Goal: Navigation & Orientation: Find specific page/section

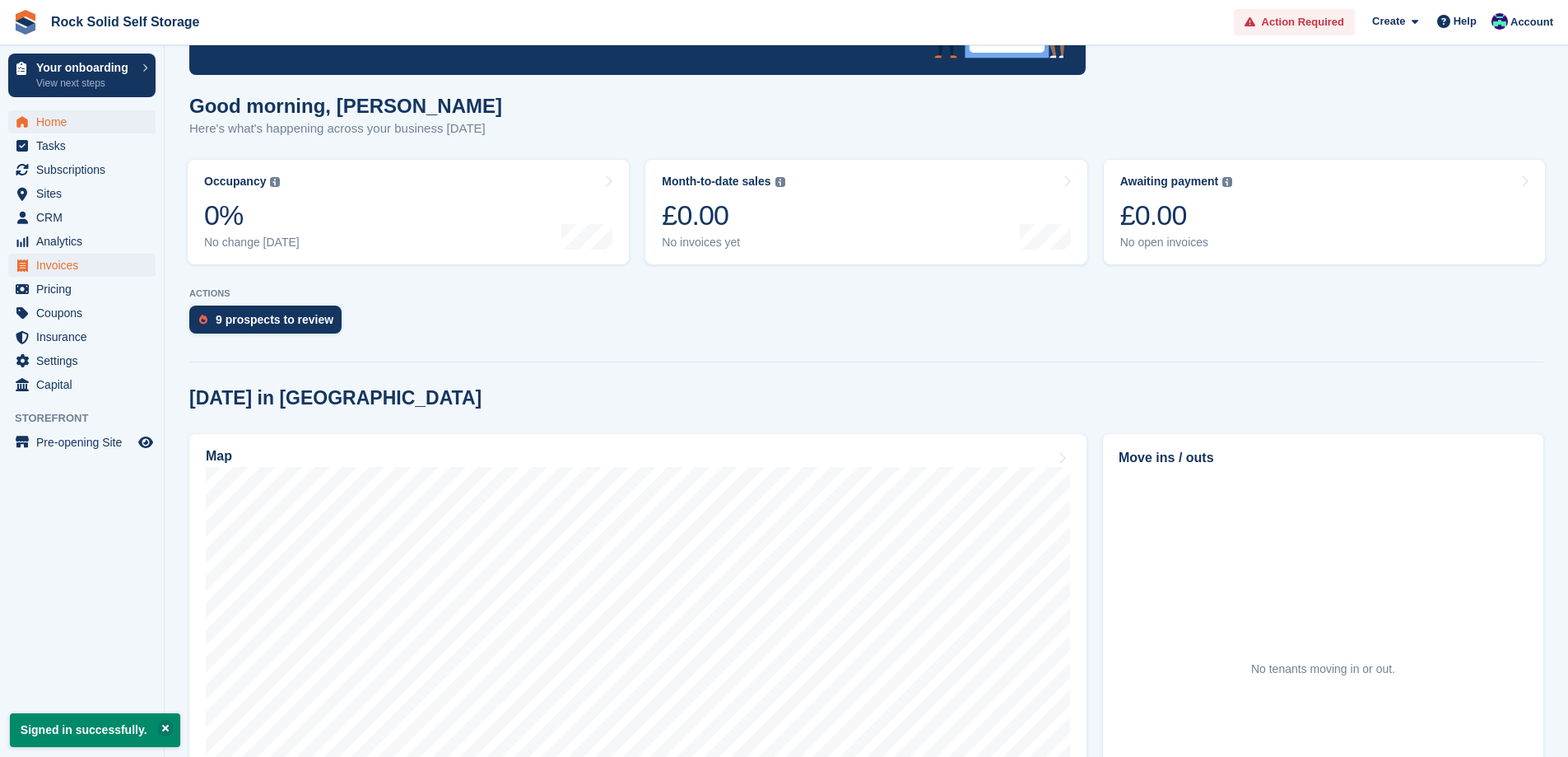
scroll to position [165, 0]
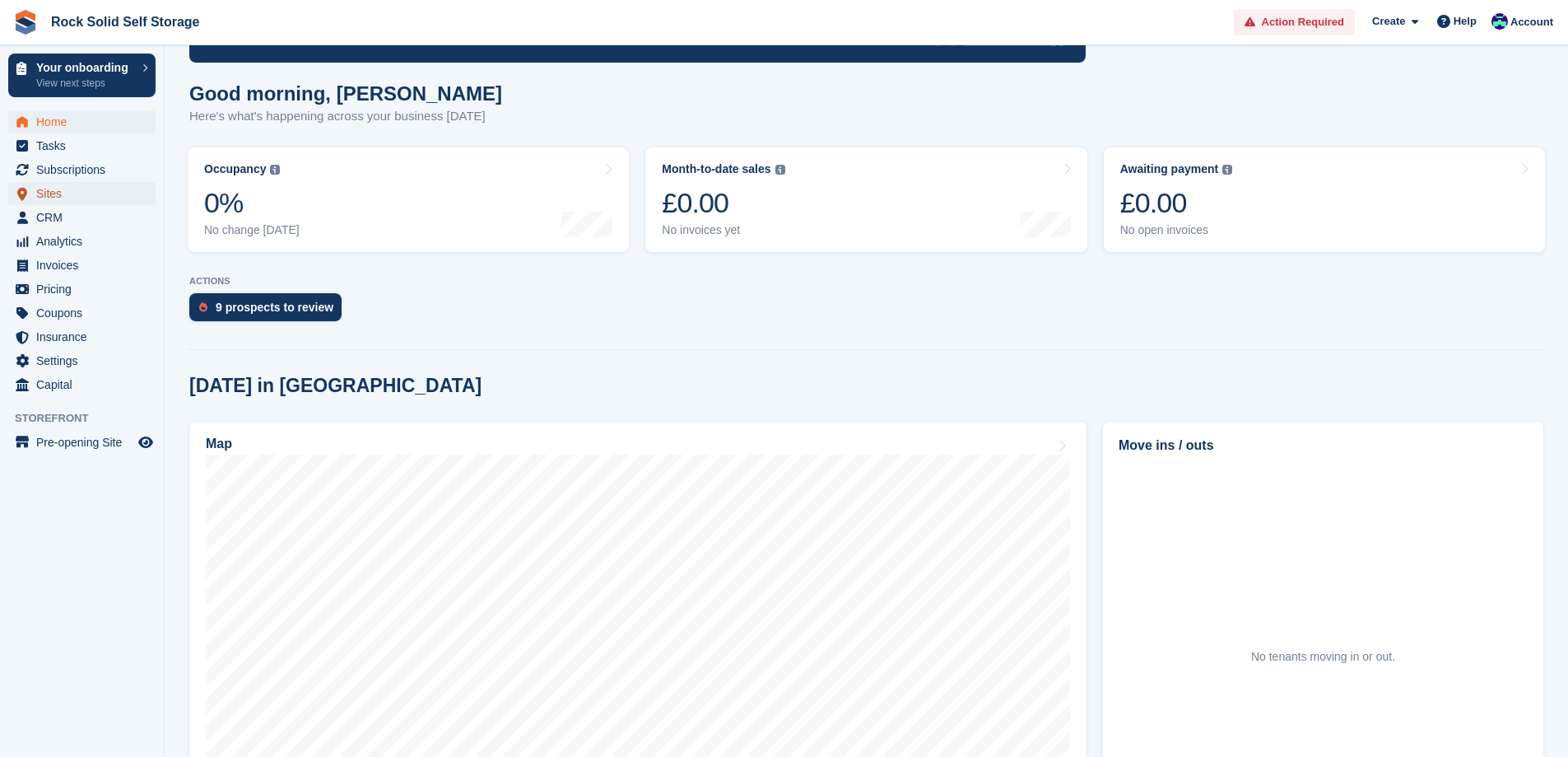
click at [74, 199] on span "Sites" at bounding box center [86, 193] width 99 height 23
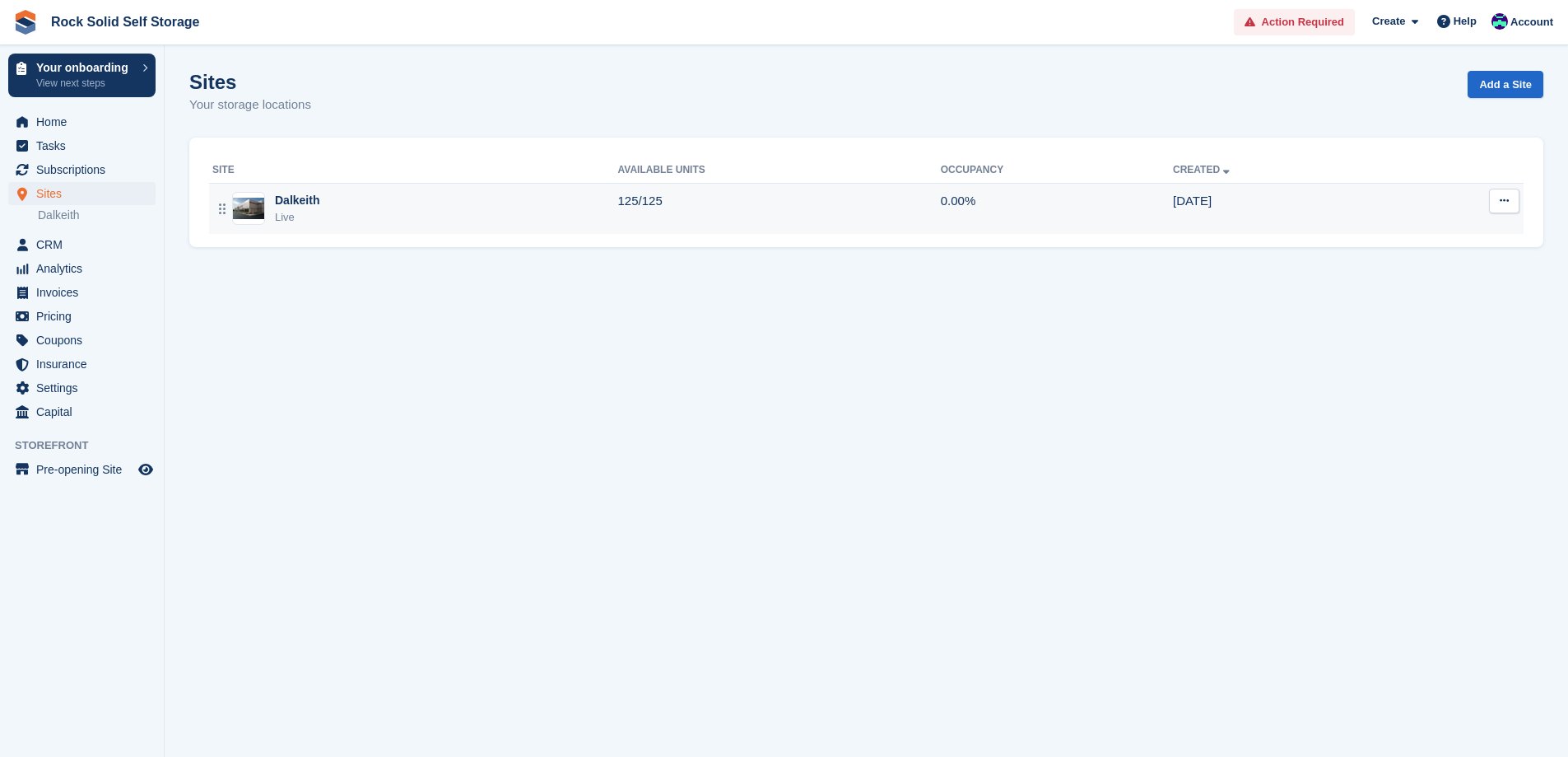
click at [326, 201] on div "Dalkeith Live" at bounding box center [414, 209] width 406 height 34
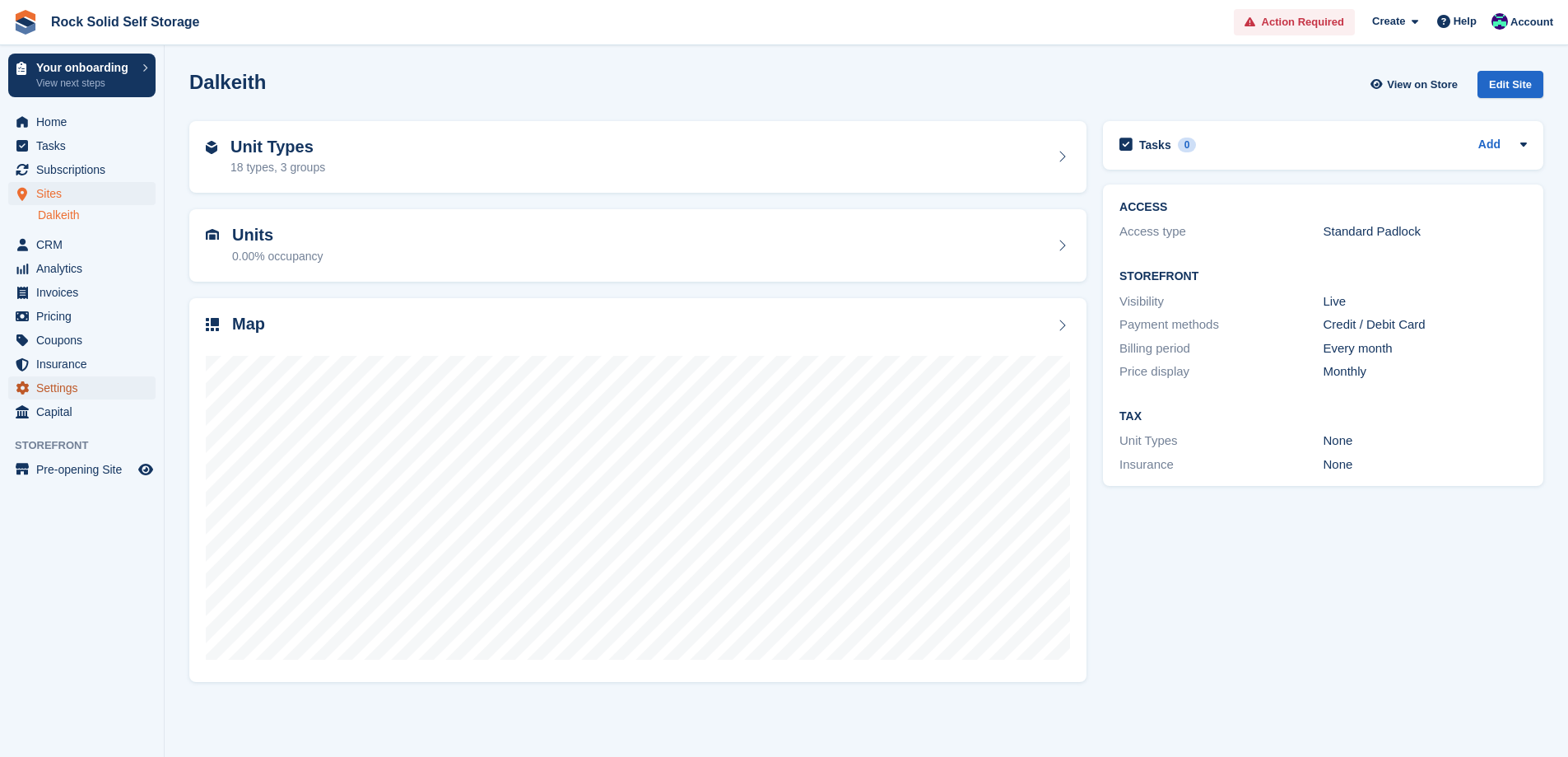
click at [73, 389] on span "Settings" at bounding box center [86, 388] width 99 height 23
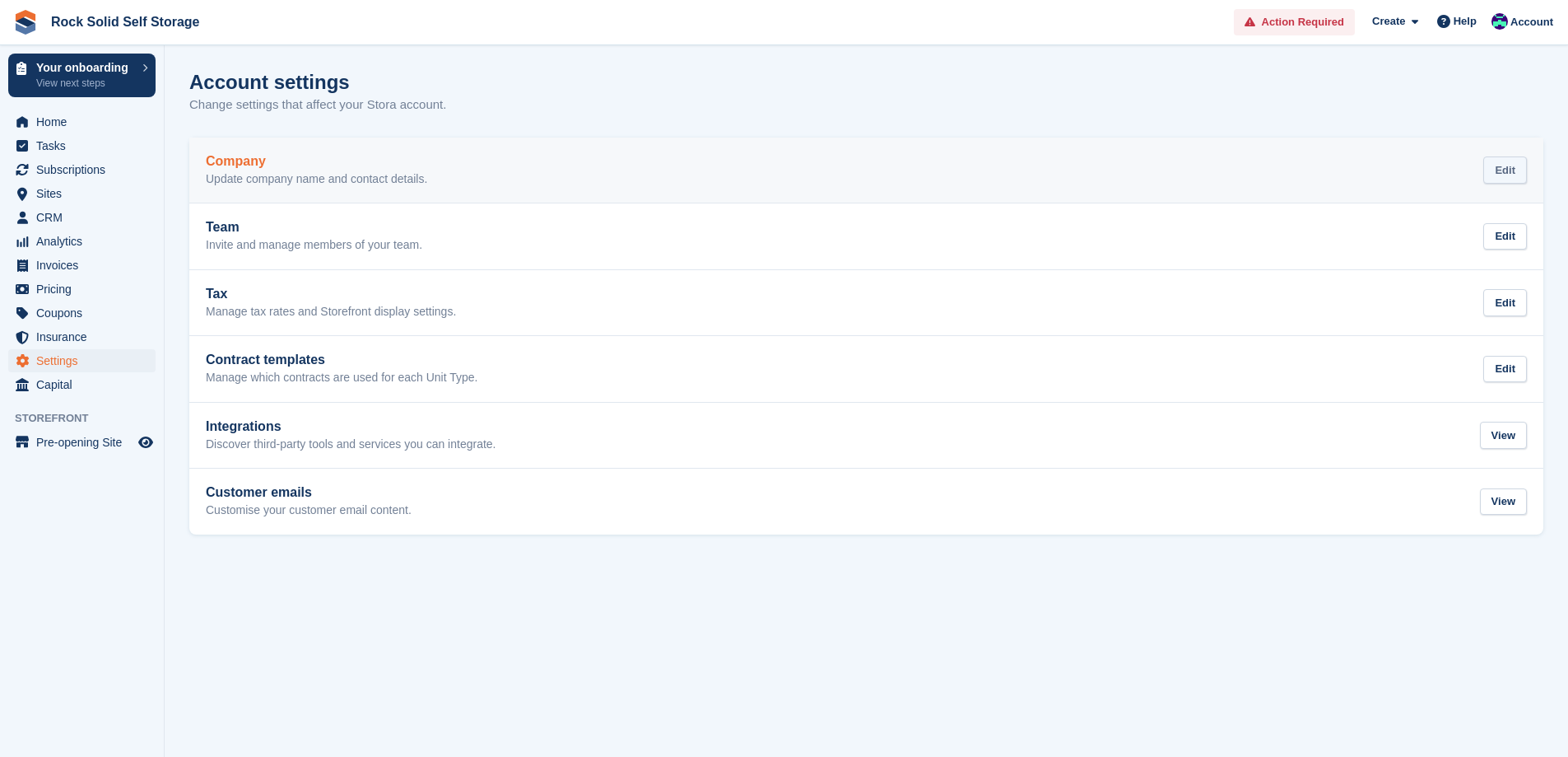
click at [1519, 167] on div "Edit" at bounding box center [1505, 169] width 44 height 27
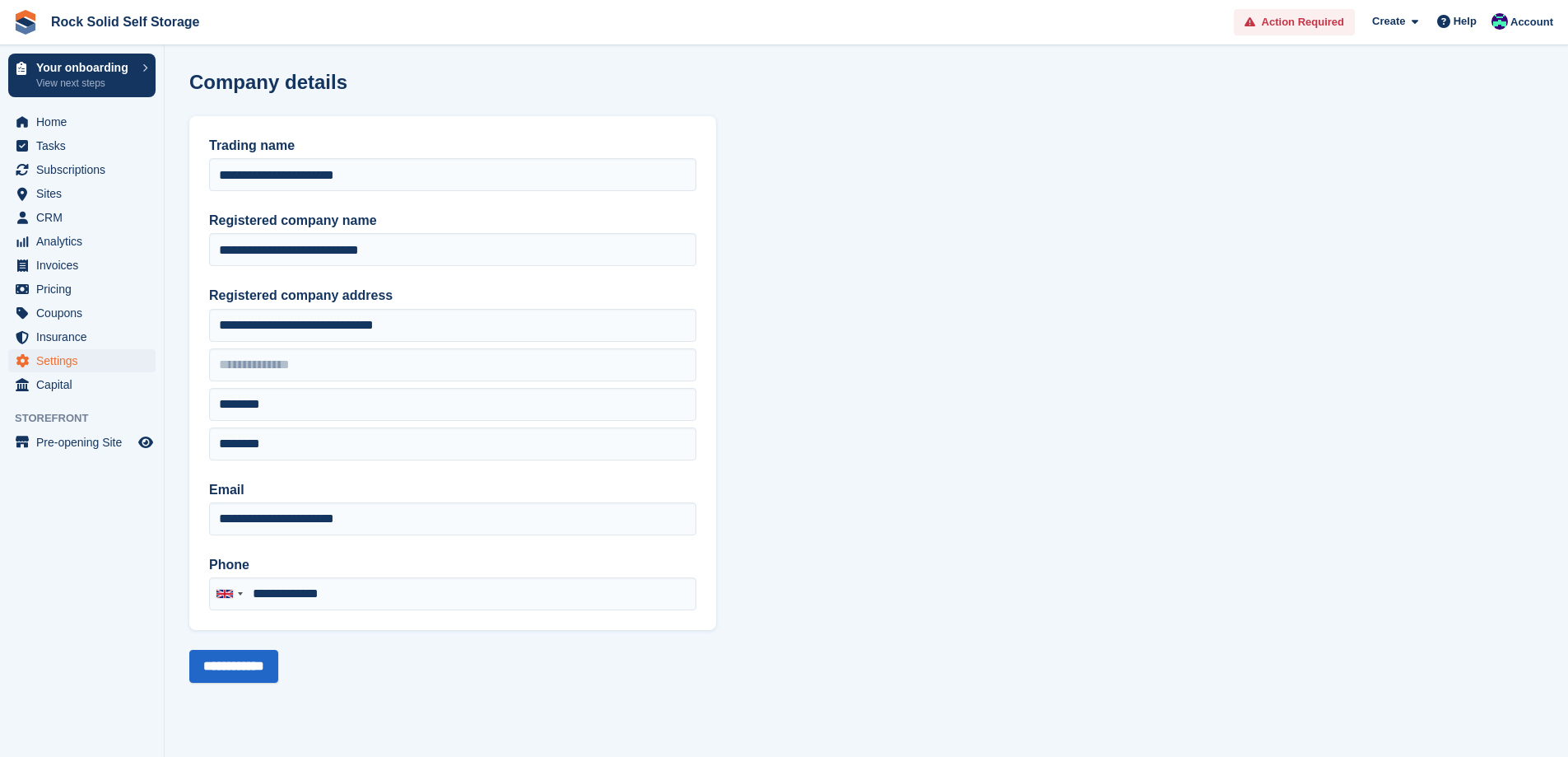
type input "**********"
click at [66, 361] on span "Settings" at bounding box center [86, 361] width 99 height 23
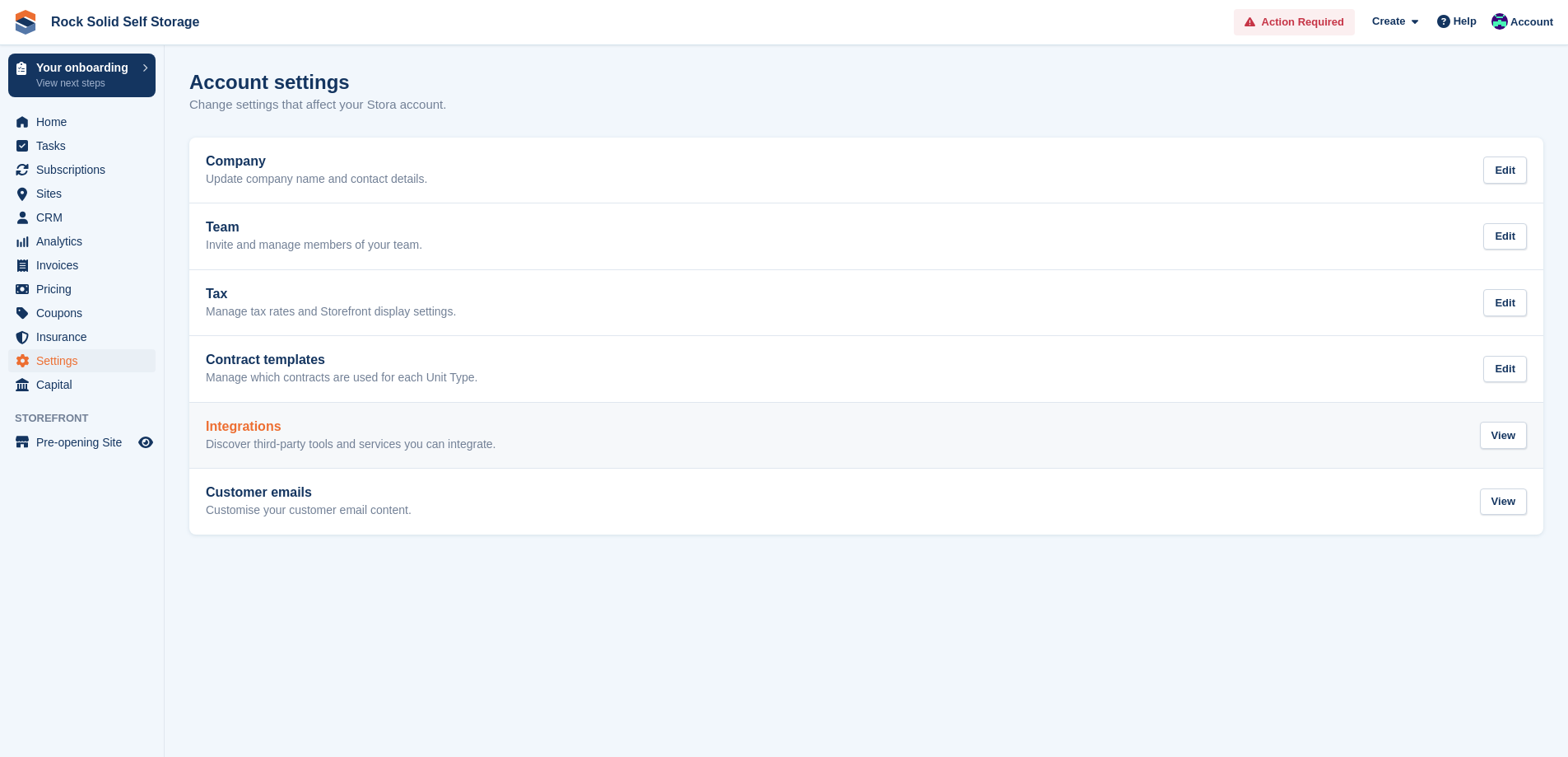
click at [543, 427] on div "Integrations Discover third-party tools and services you can integrate. View" at bounding box center [866, 436] width 1321 height 33
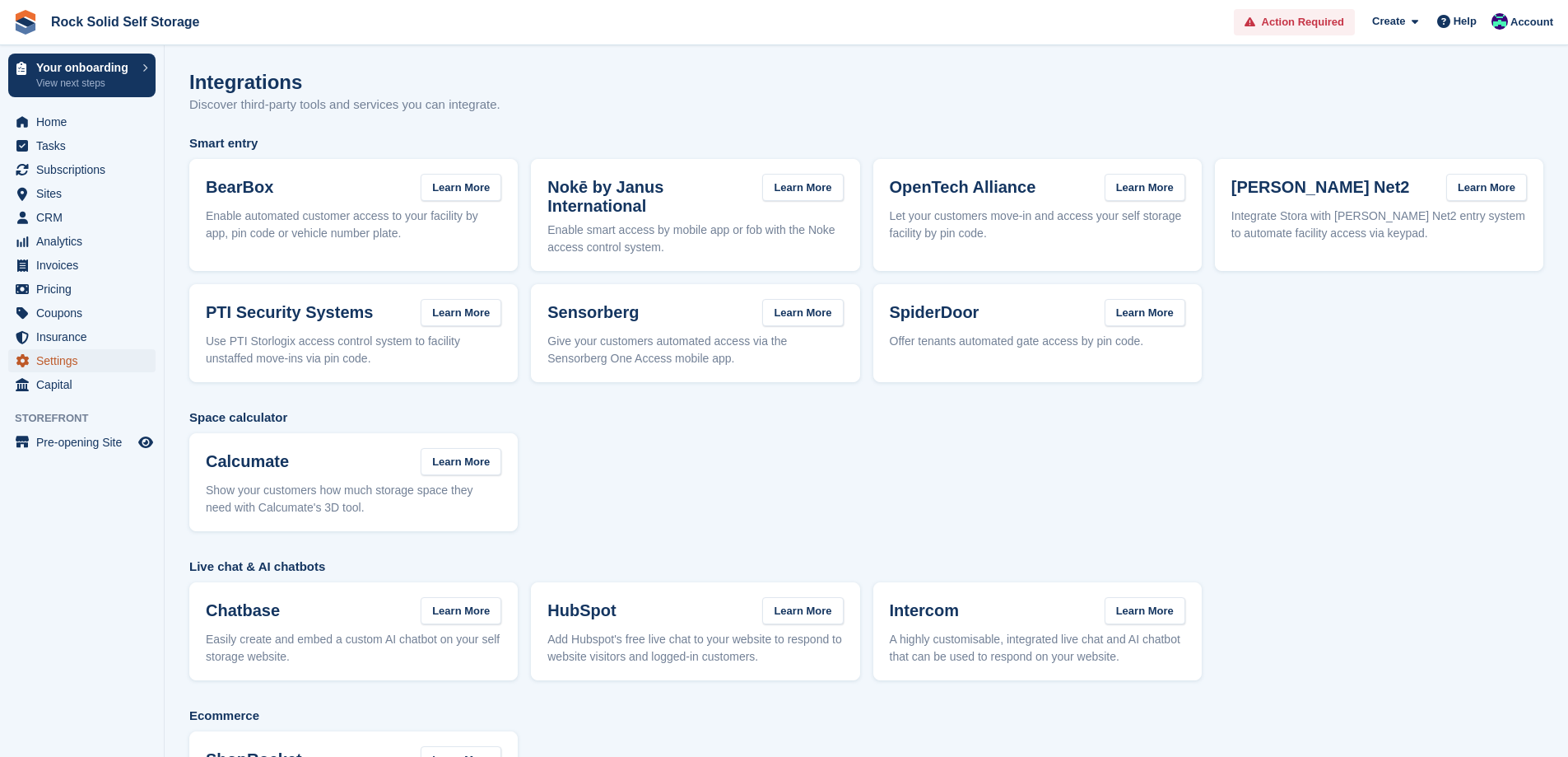
click at [58, 363] on span "Settings" at bounding box center [86, 361] width 99 height 23
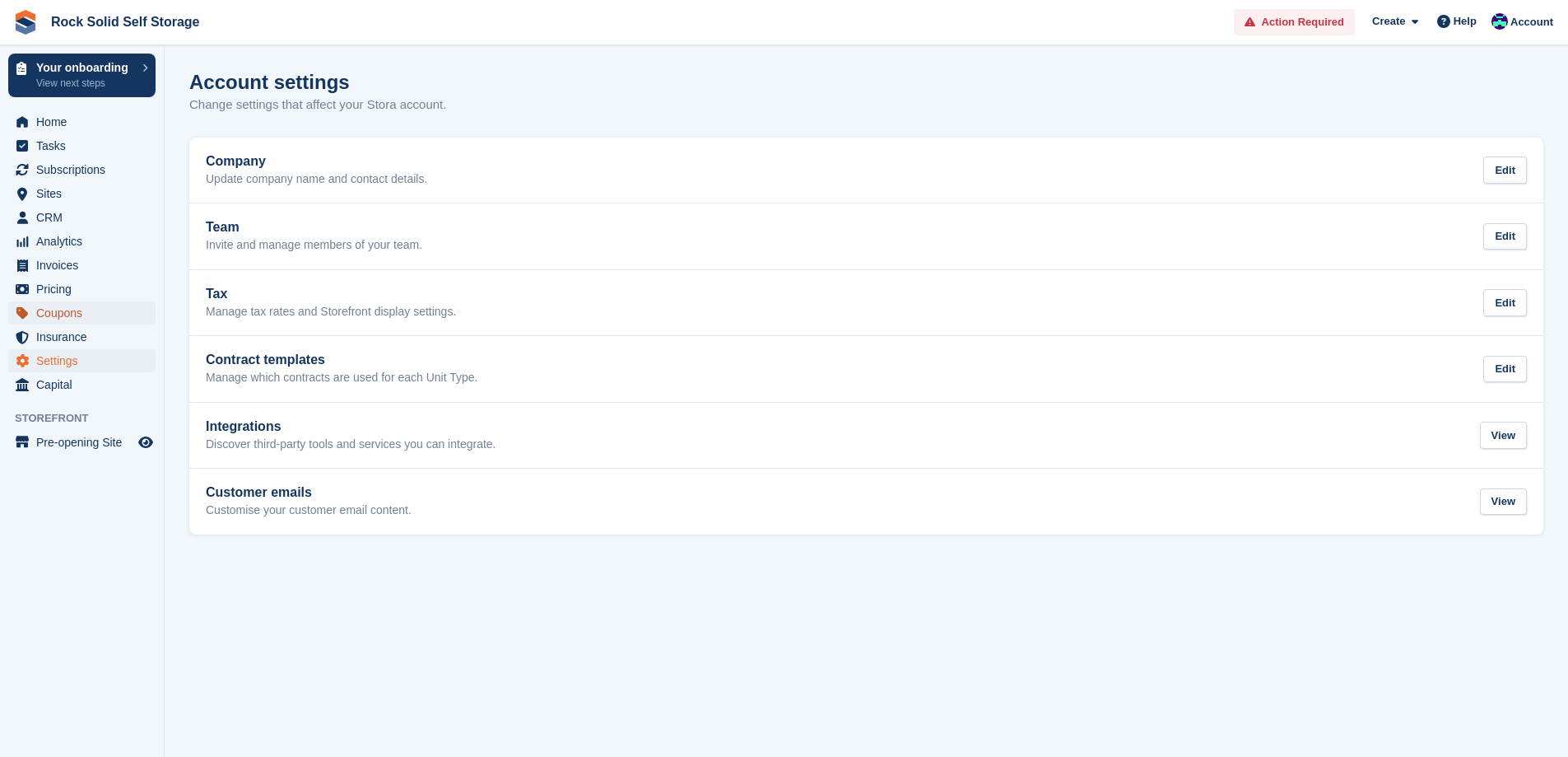
click at [51, 313] on span "Coupons" at bounding box center [86, 313] width 99 height 23
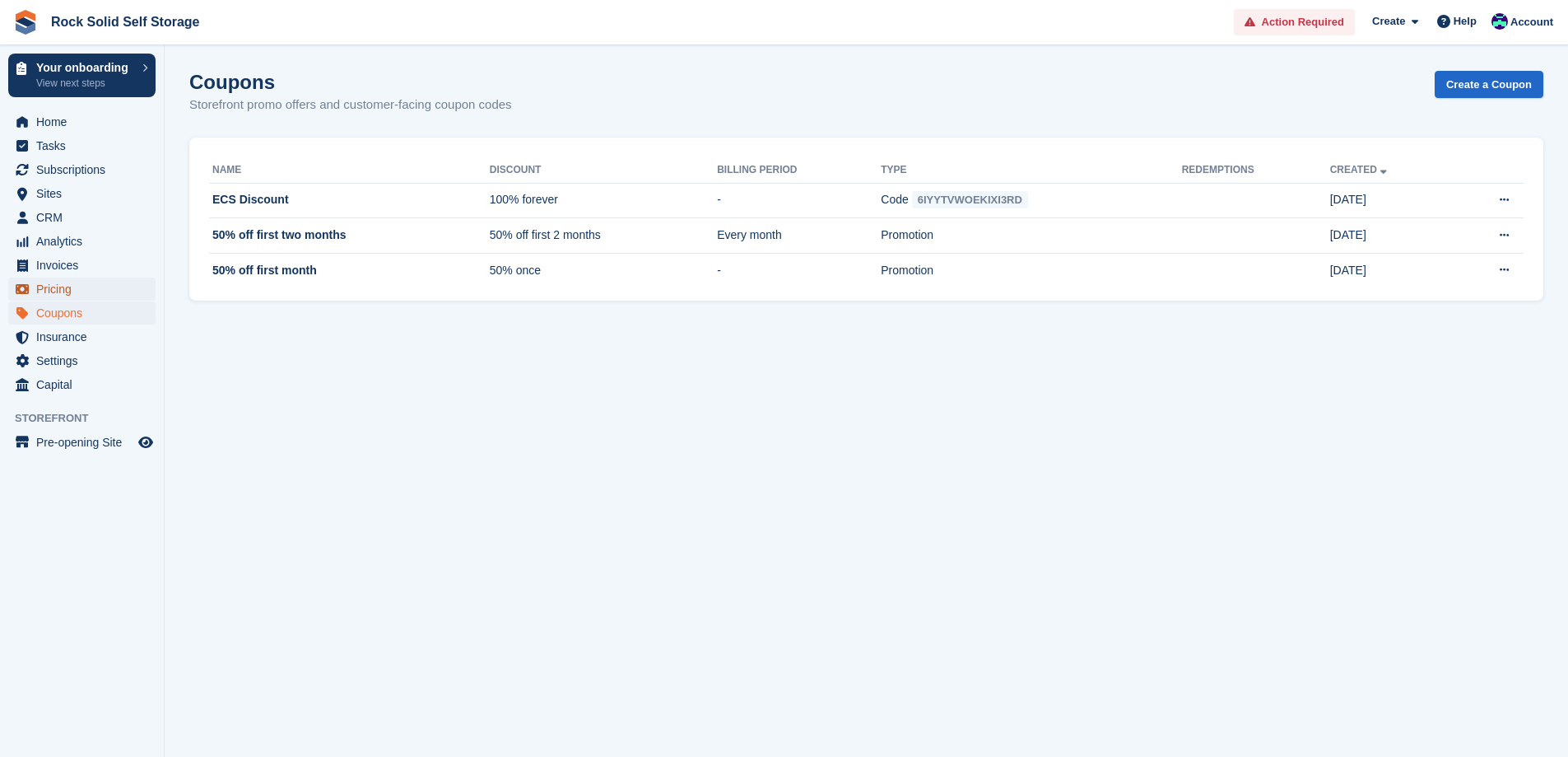
click at [56, 289] on span "Pricing" at bounding box center [86, 289] width 99 height 23
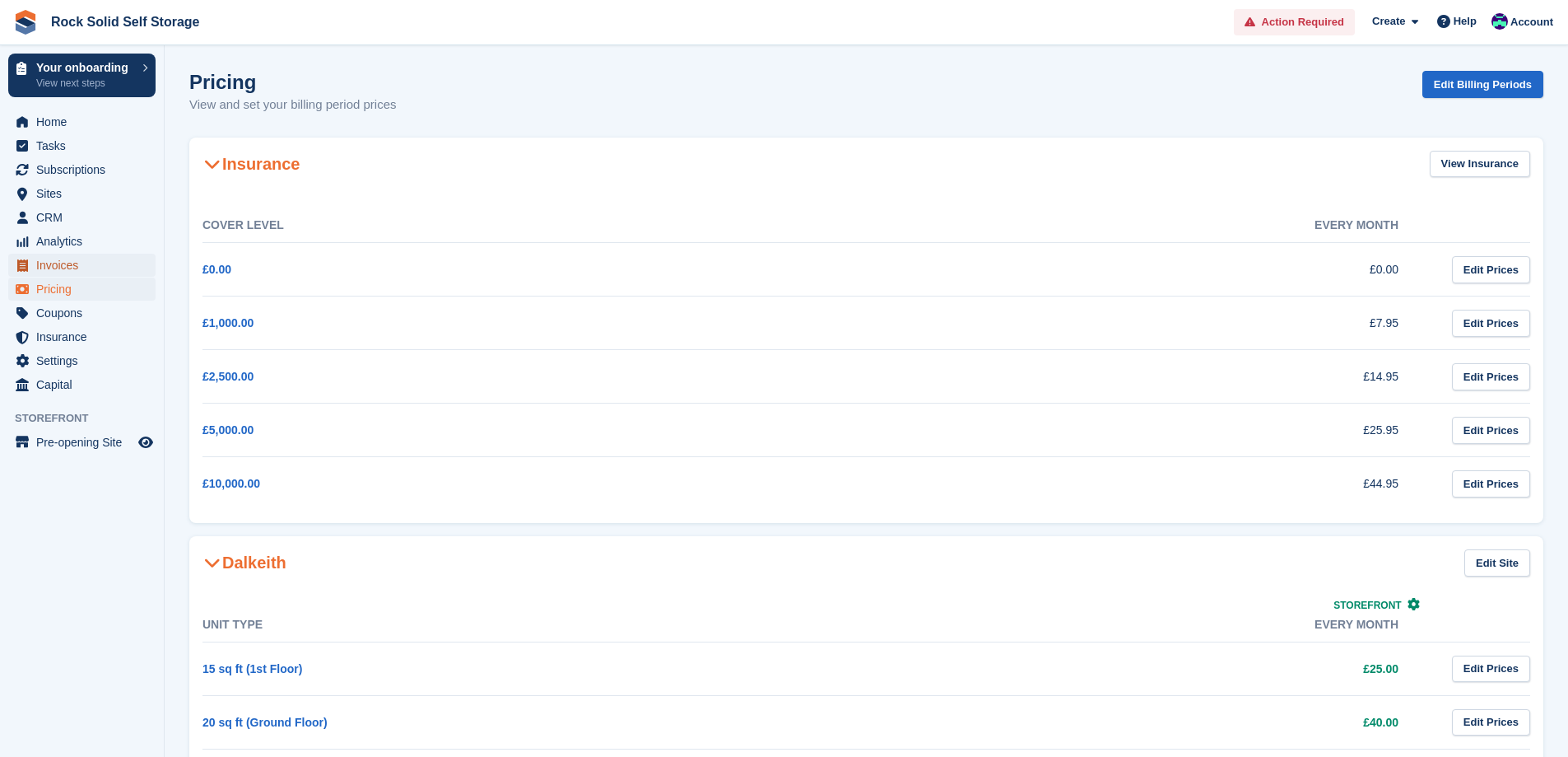
click at [65, 265] on span "Invoices" at bounding box center [86, 265] width 99 height 23
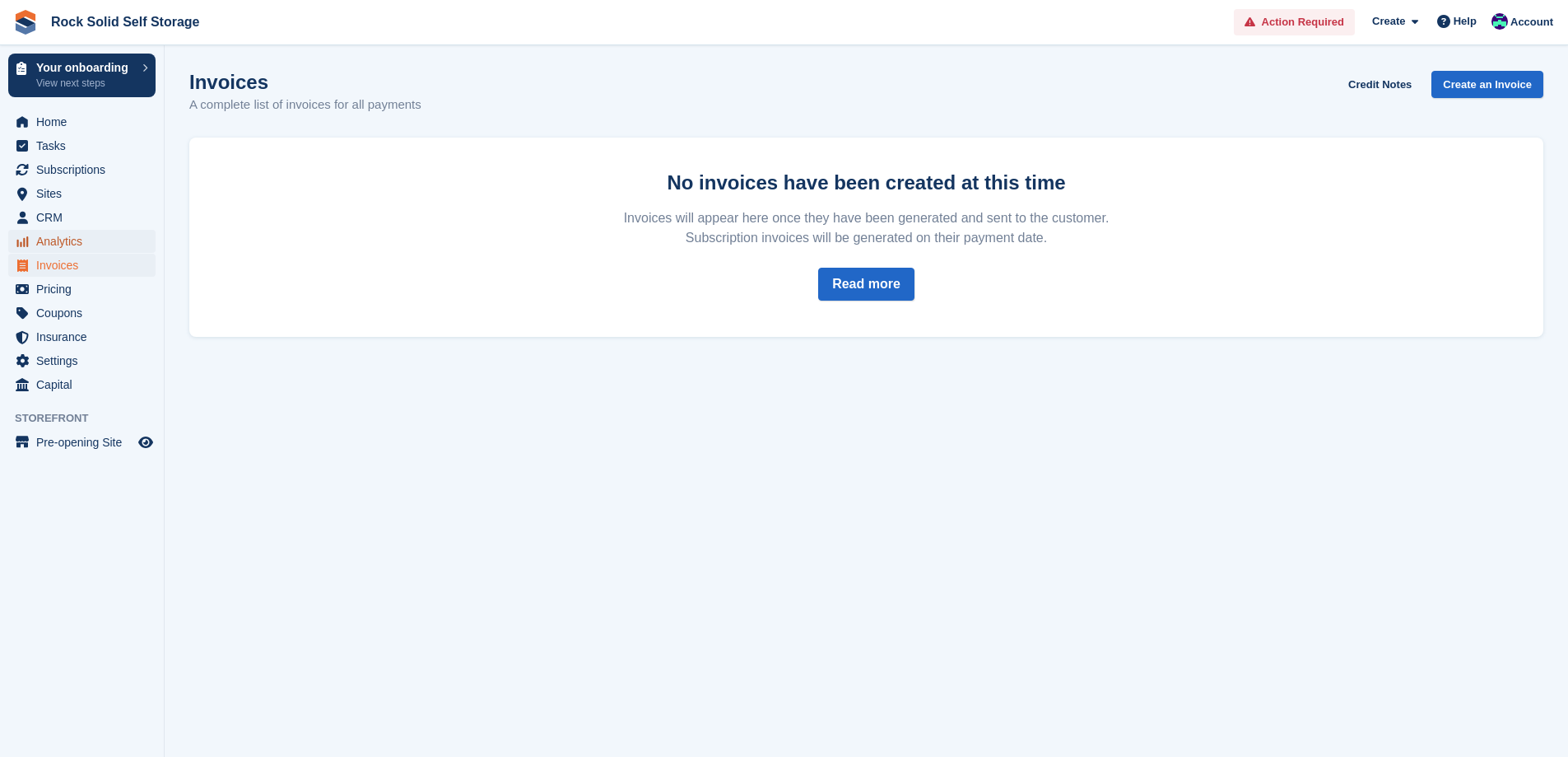
click at [65, 242] on span "Analytics" at bounding box center [86, 241] width 99 height 23
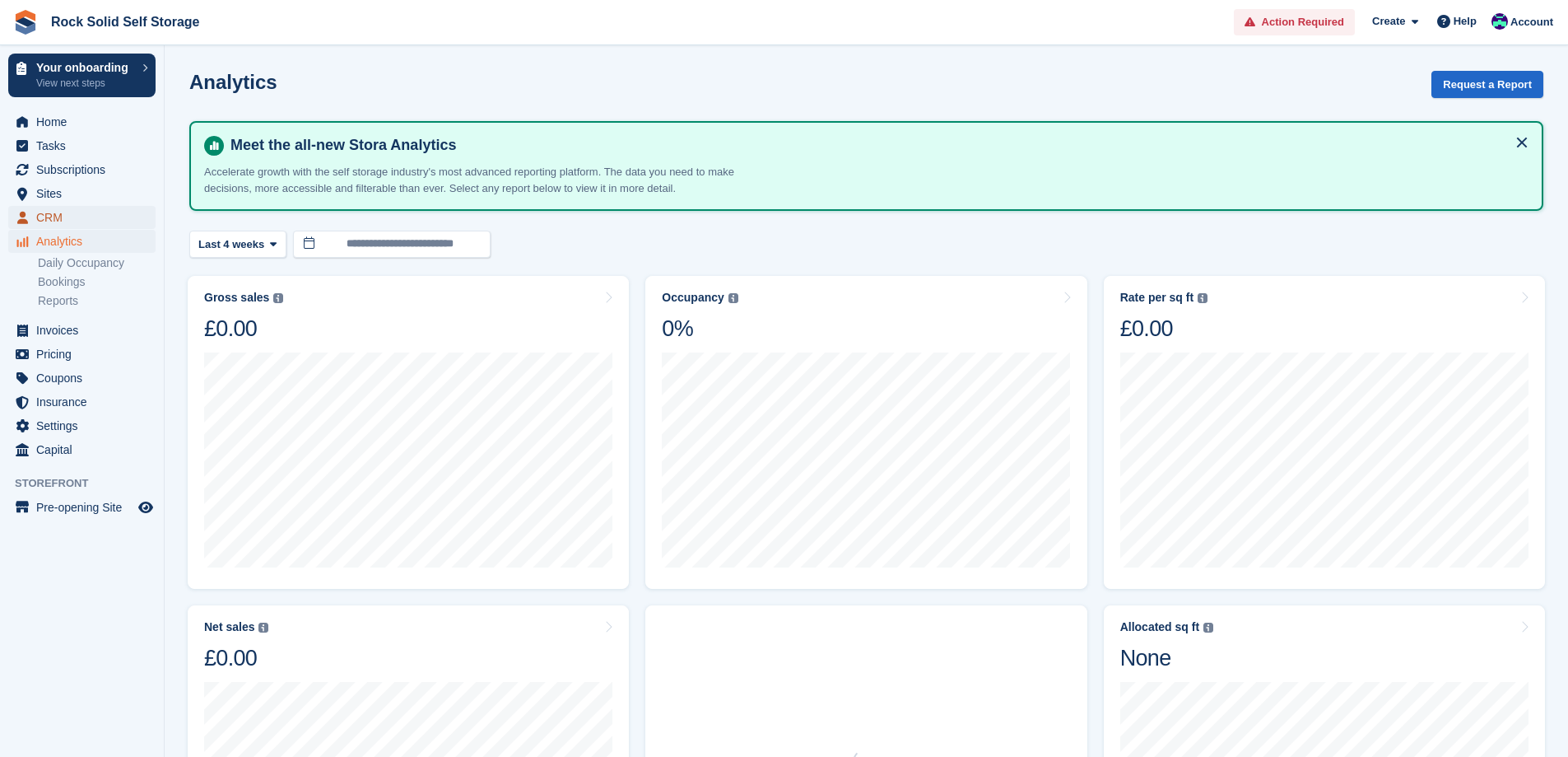
click at [64, 219] on span "CRM" at bounding box center [86, 217] width 99 height 23
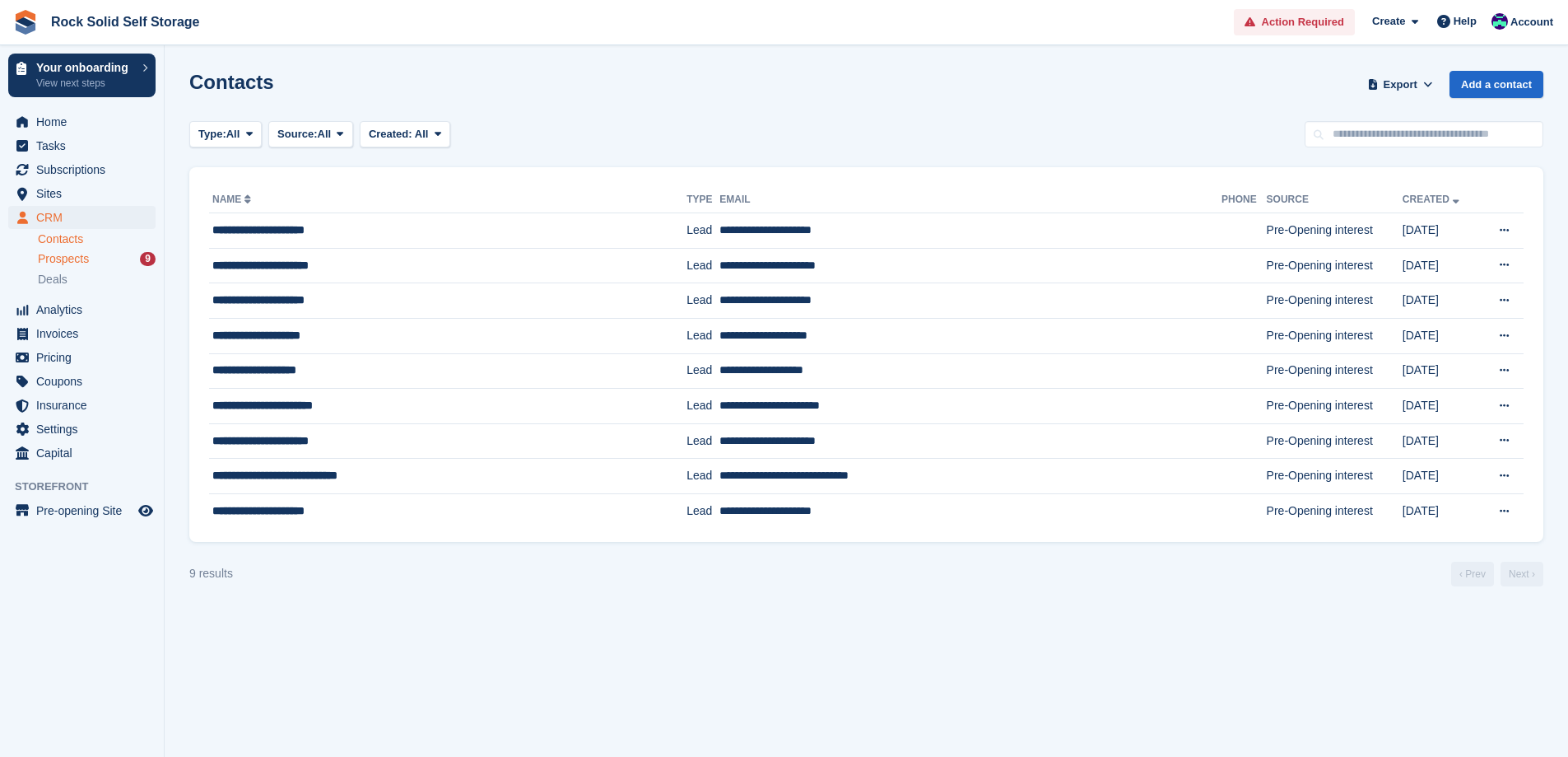
click at [80, 264] on span "Prospects" at bounding box center [63, 259] width 51 height 16
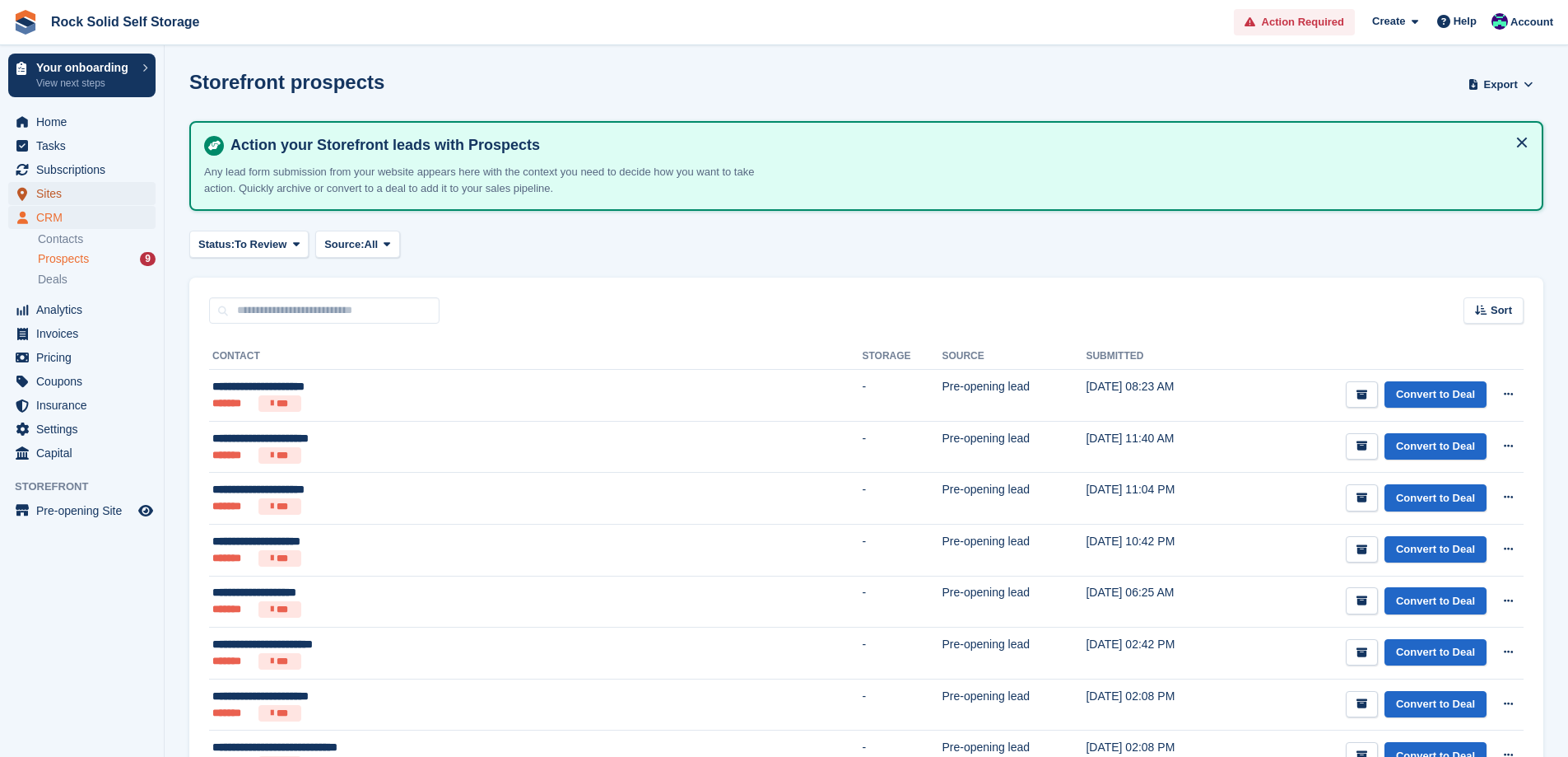
click at [60, 195] on span "Sites" at bounding box center [86, 193] width 99 height 23
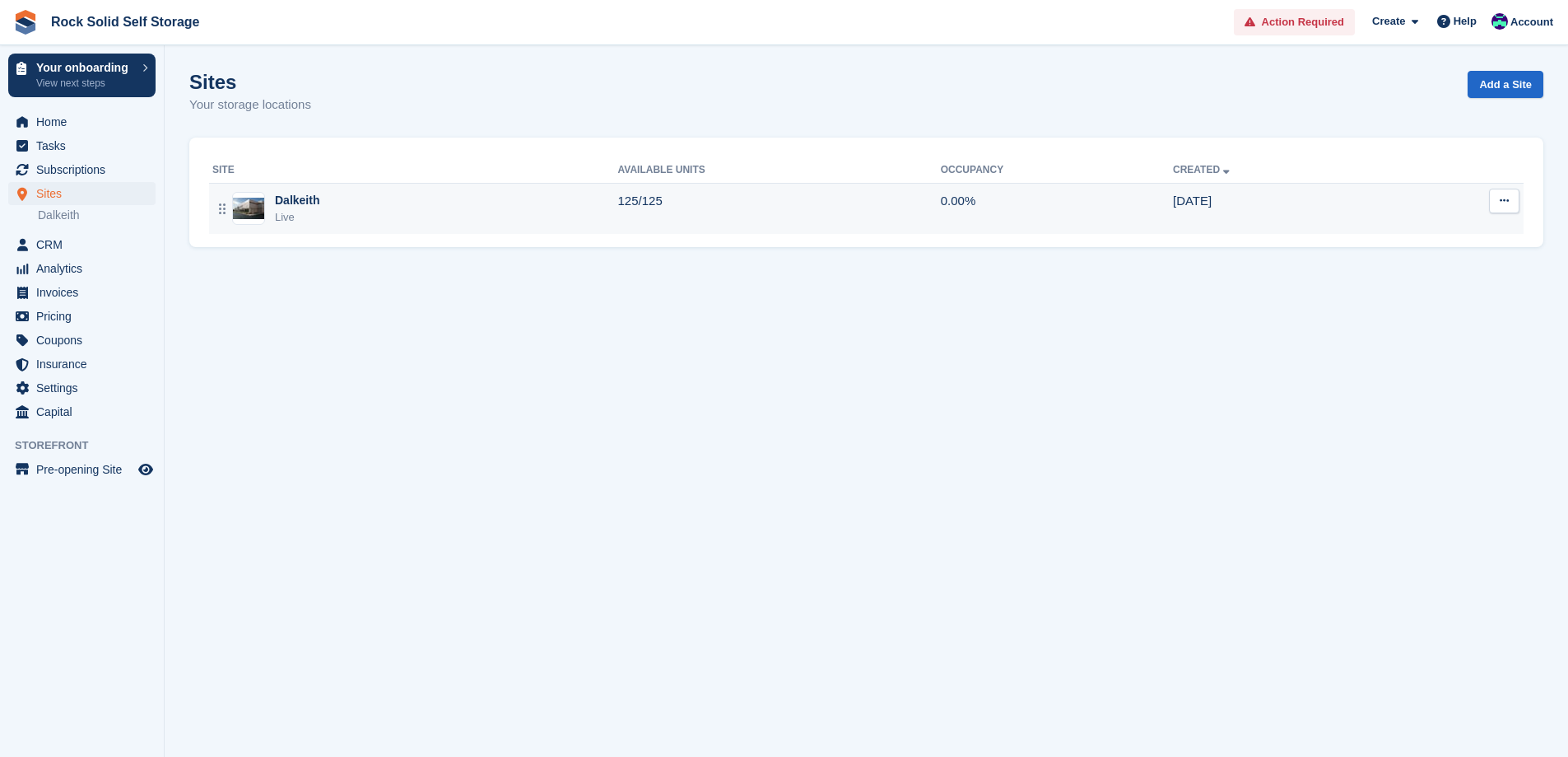
click at [293, 192] on div "Dalkeith" at bounding box center [297, 201] width 45 height 17
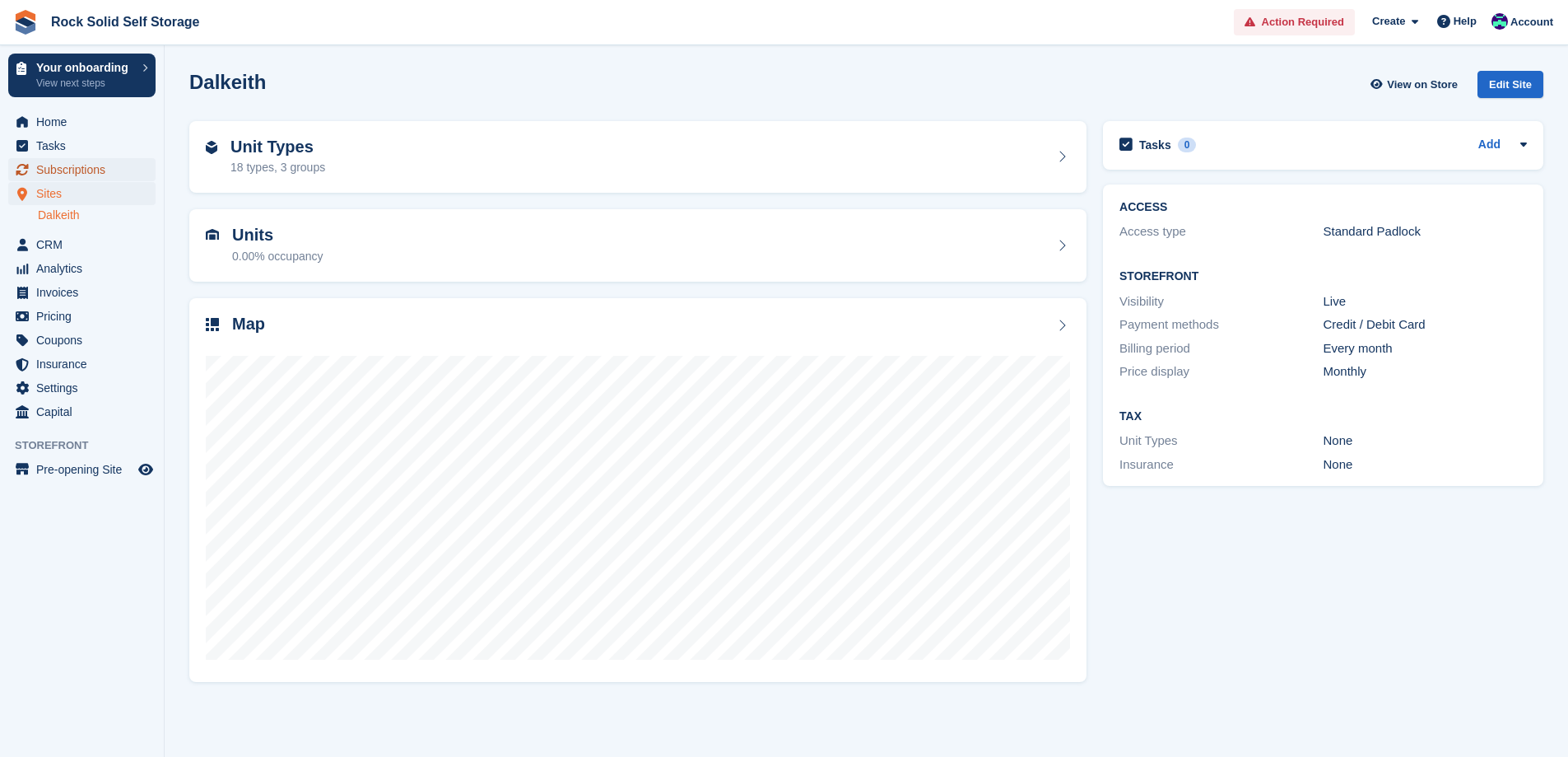
click at [85, 169] on span "Subscriptions" at bounding box center [86, 169] width 99 height 23
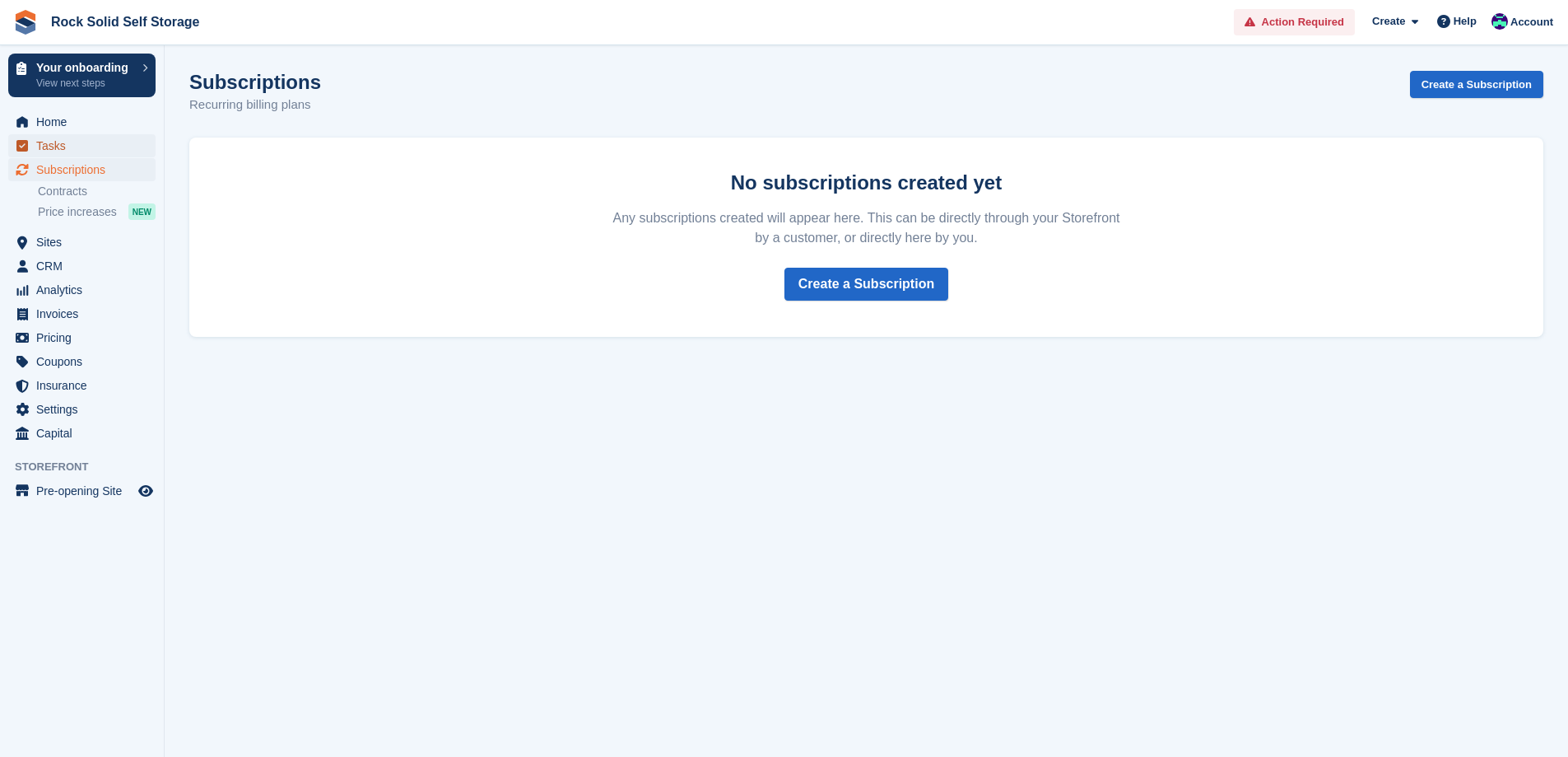
click at [70, 149] on span "Tasks" at bounding box center [86, 146] width 99 height 23
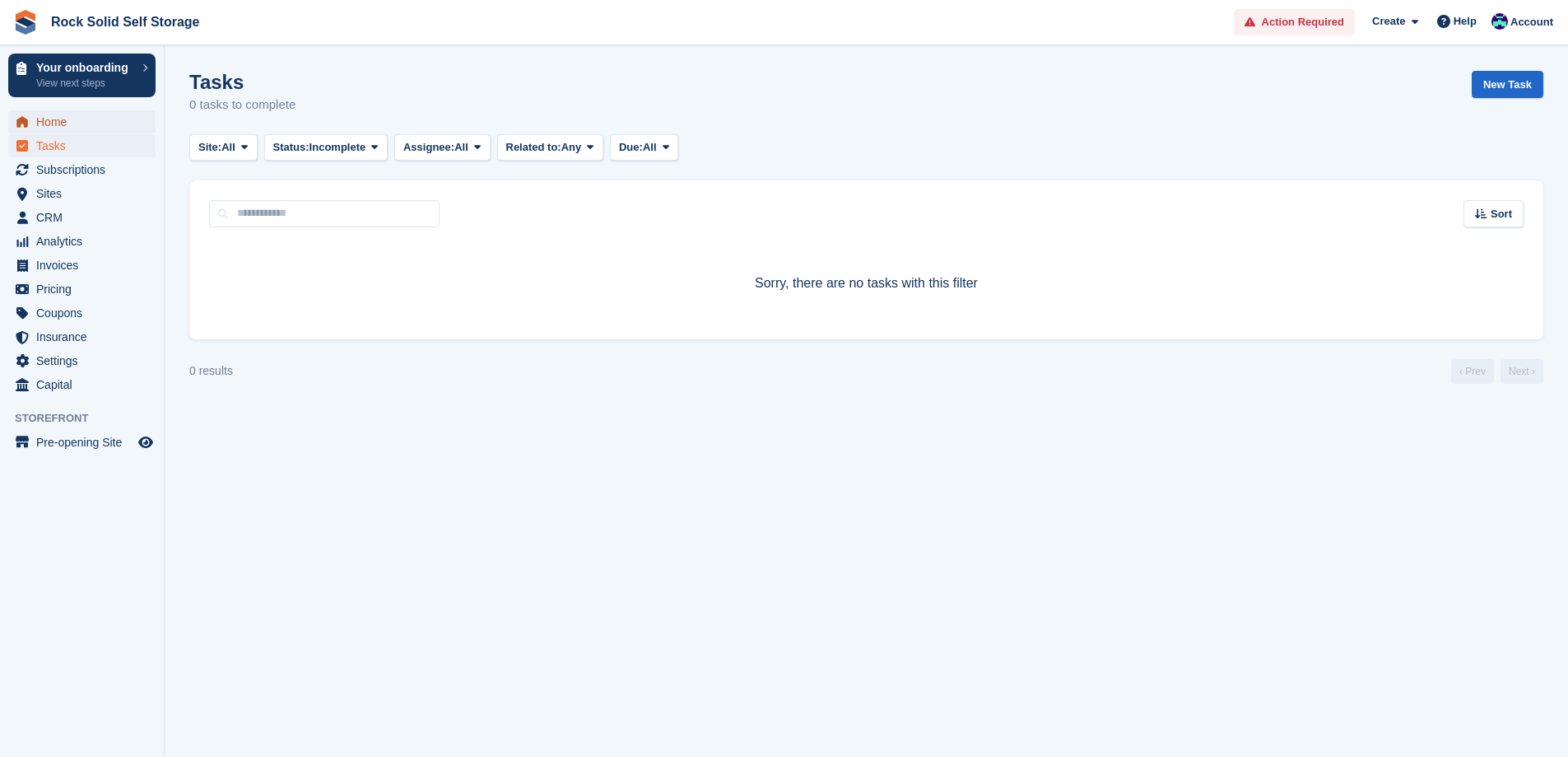
click at [67, 118] on span "Home" at bounding box center [86, 121] width 99 height 23
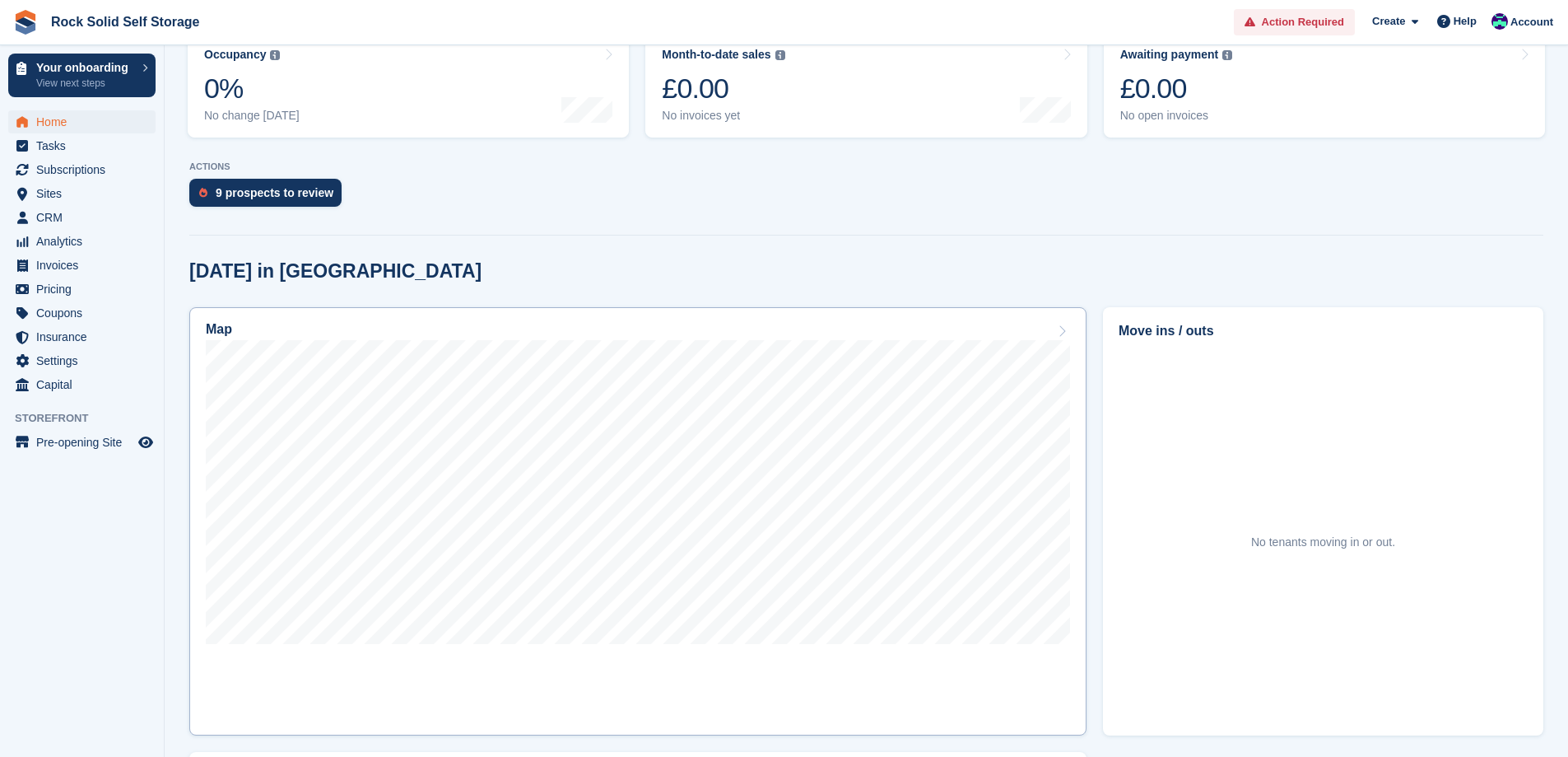
scroll to position [329, 0]
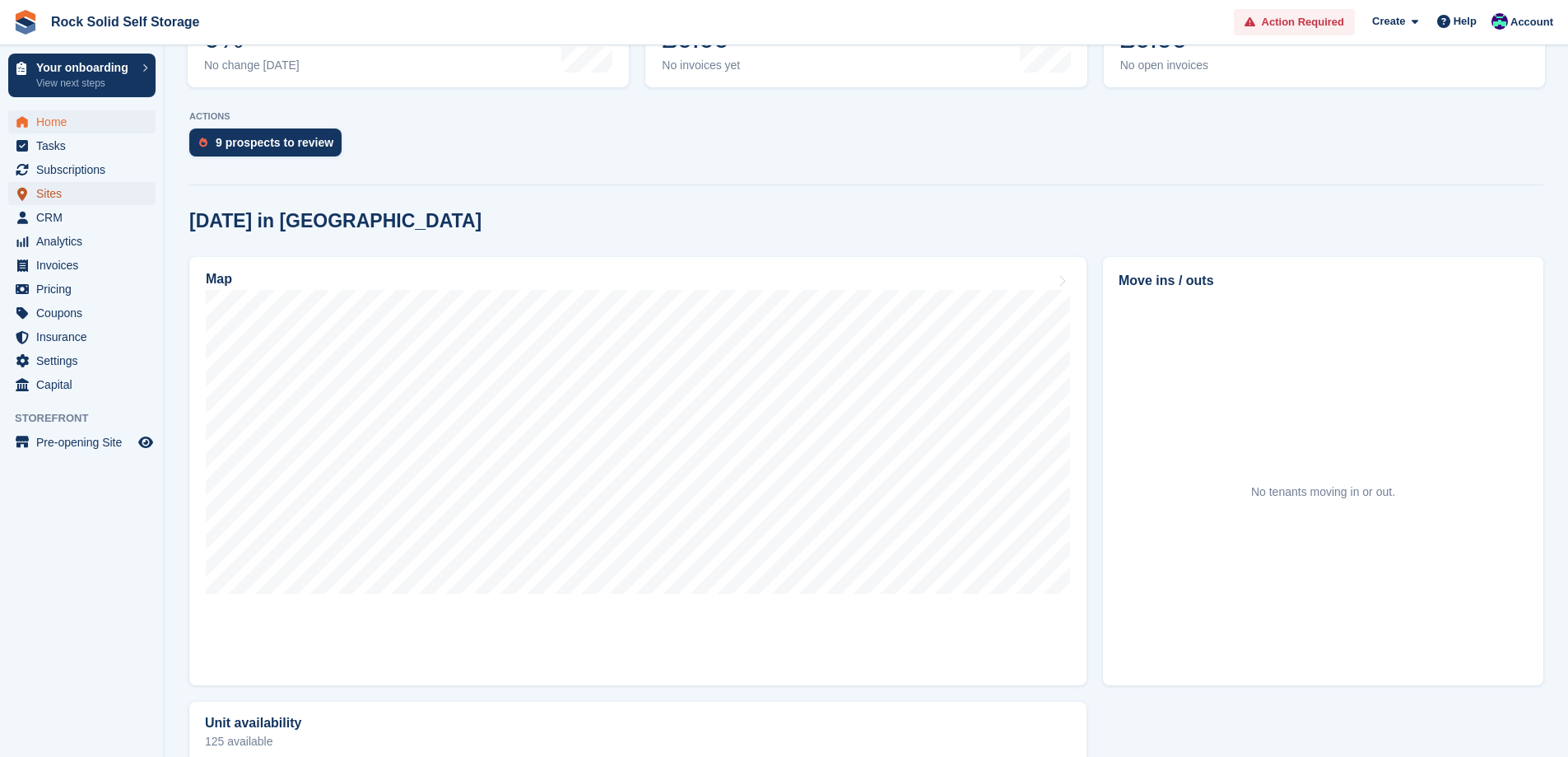
click at [57, 196] on span "Sites" at bounding box center [86, 193] width 99 height 23
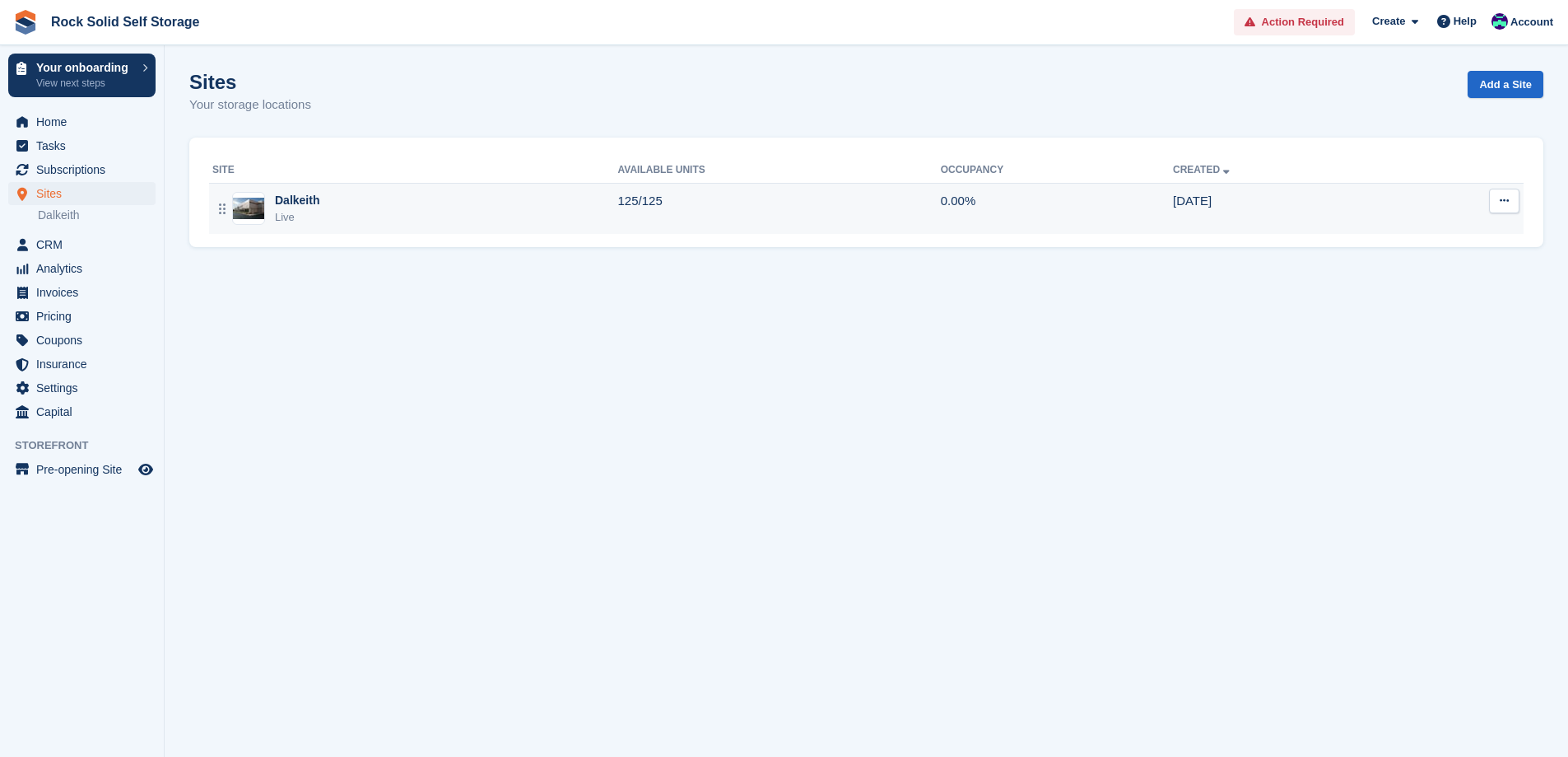
click at [299, 205] on div "Dalkeith" at bounding box center [297, 201] width 45 height 17
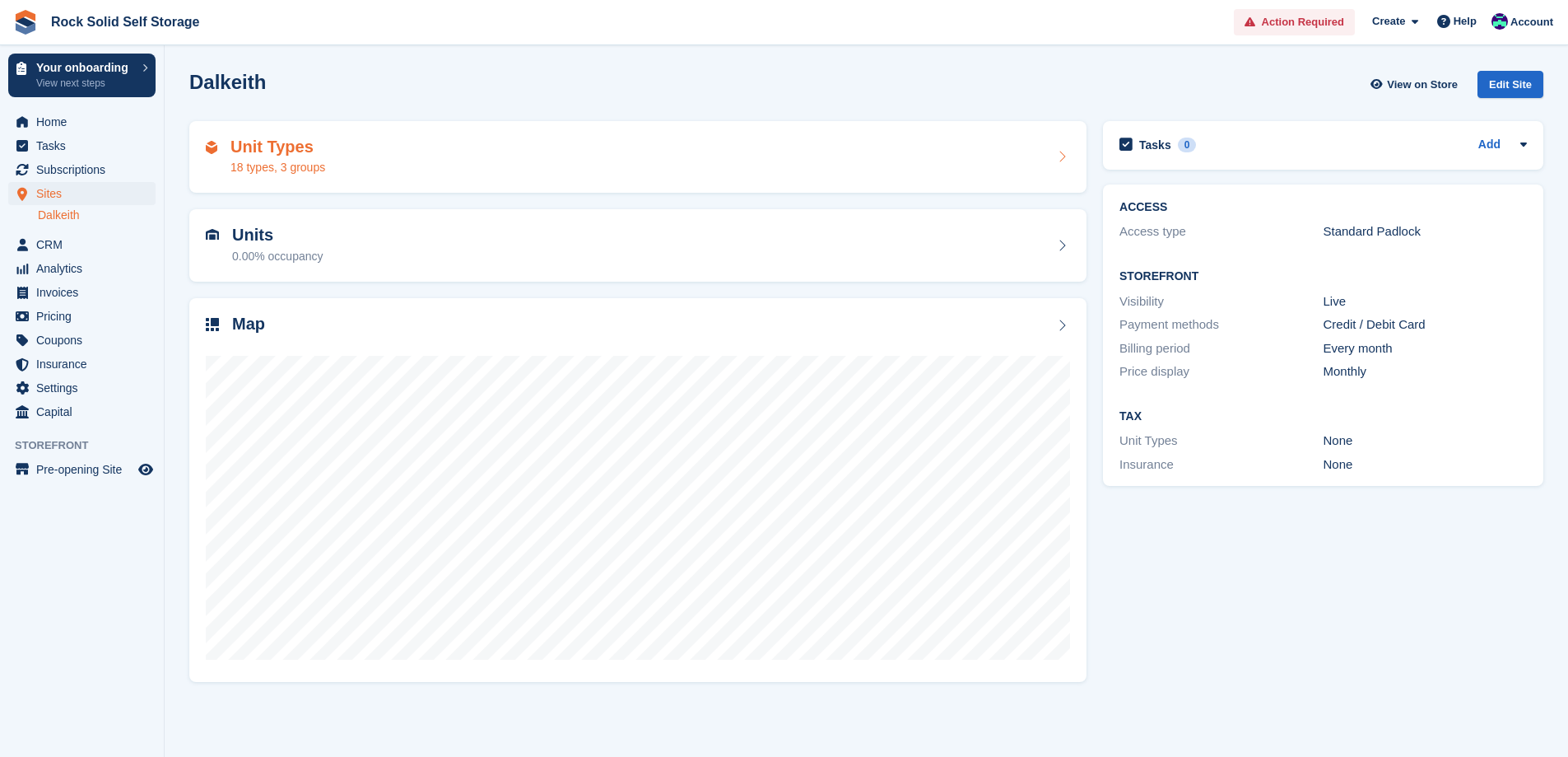
click at [1012, 169] on div "Unit Types 18 types, 3 groups" at bounding box center [638, 157] width 864 height 39
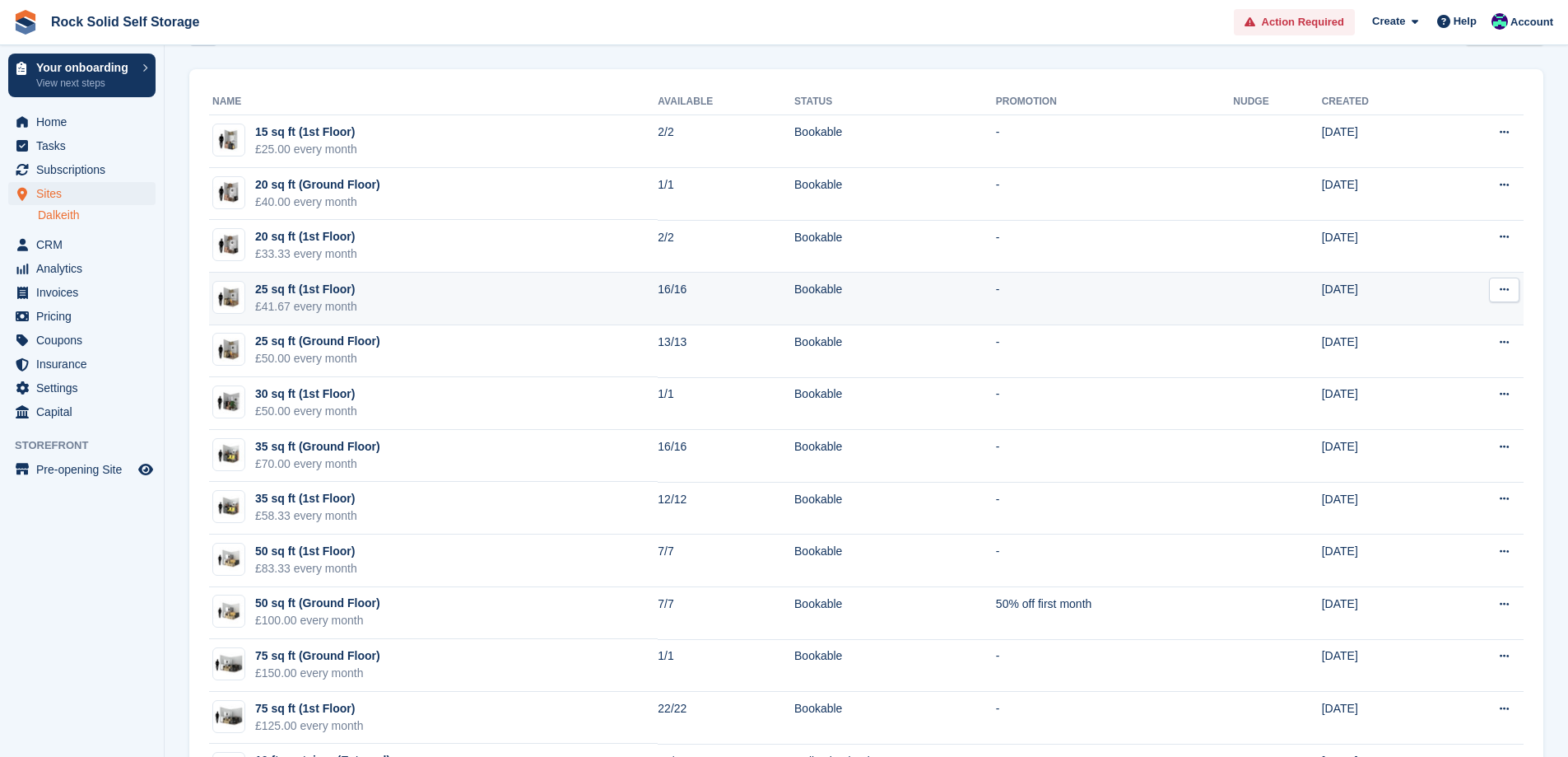
scroll to position [82, 0]
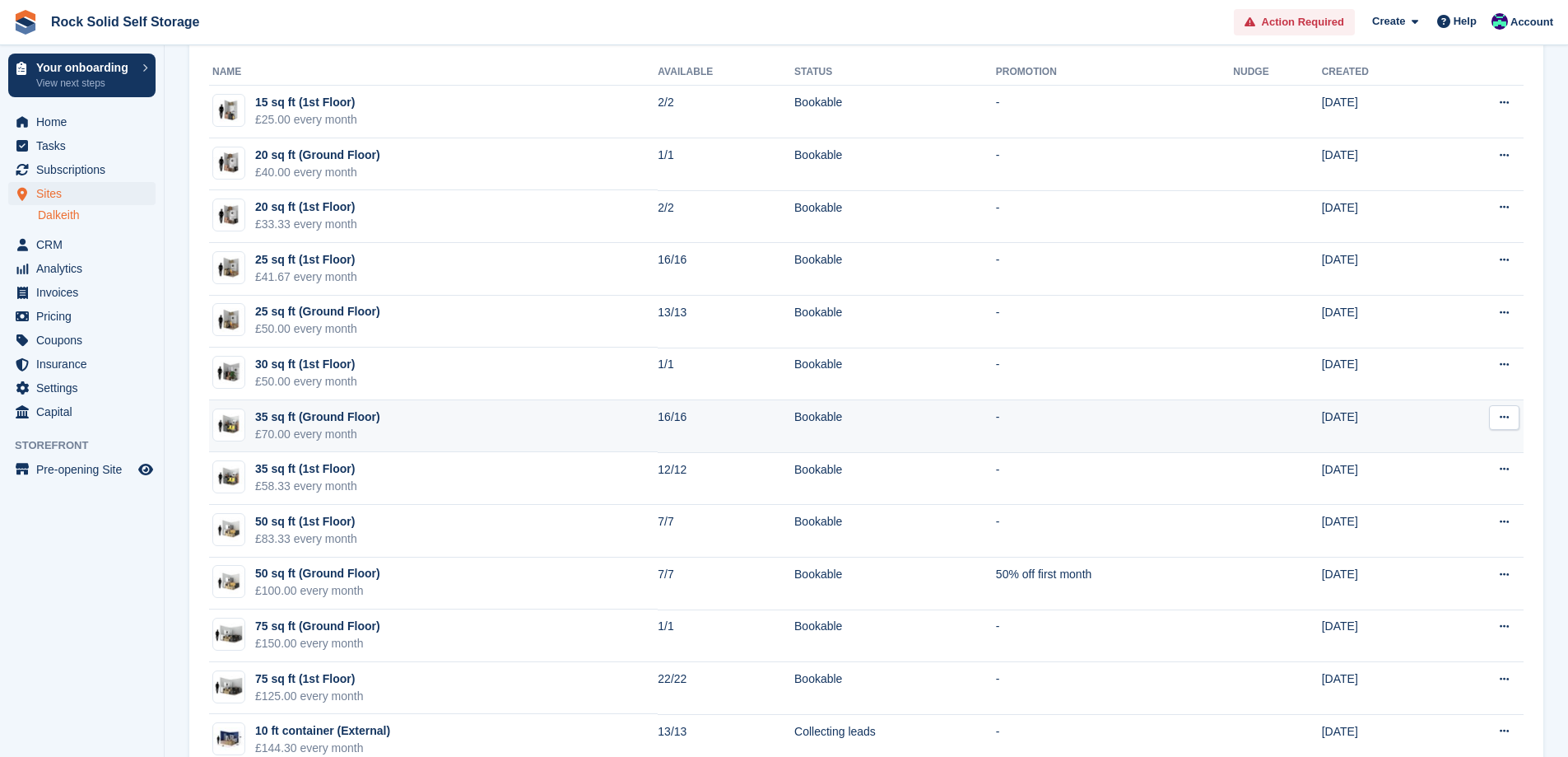
click at [400, 423] on td "35 sq ft (Ground Floor) £70.00 every month" at bounding box center [434, 426] width 448 height 52
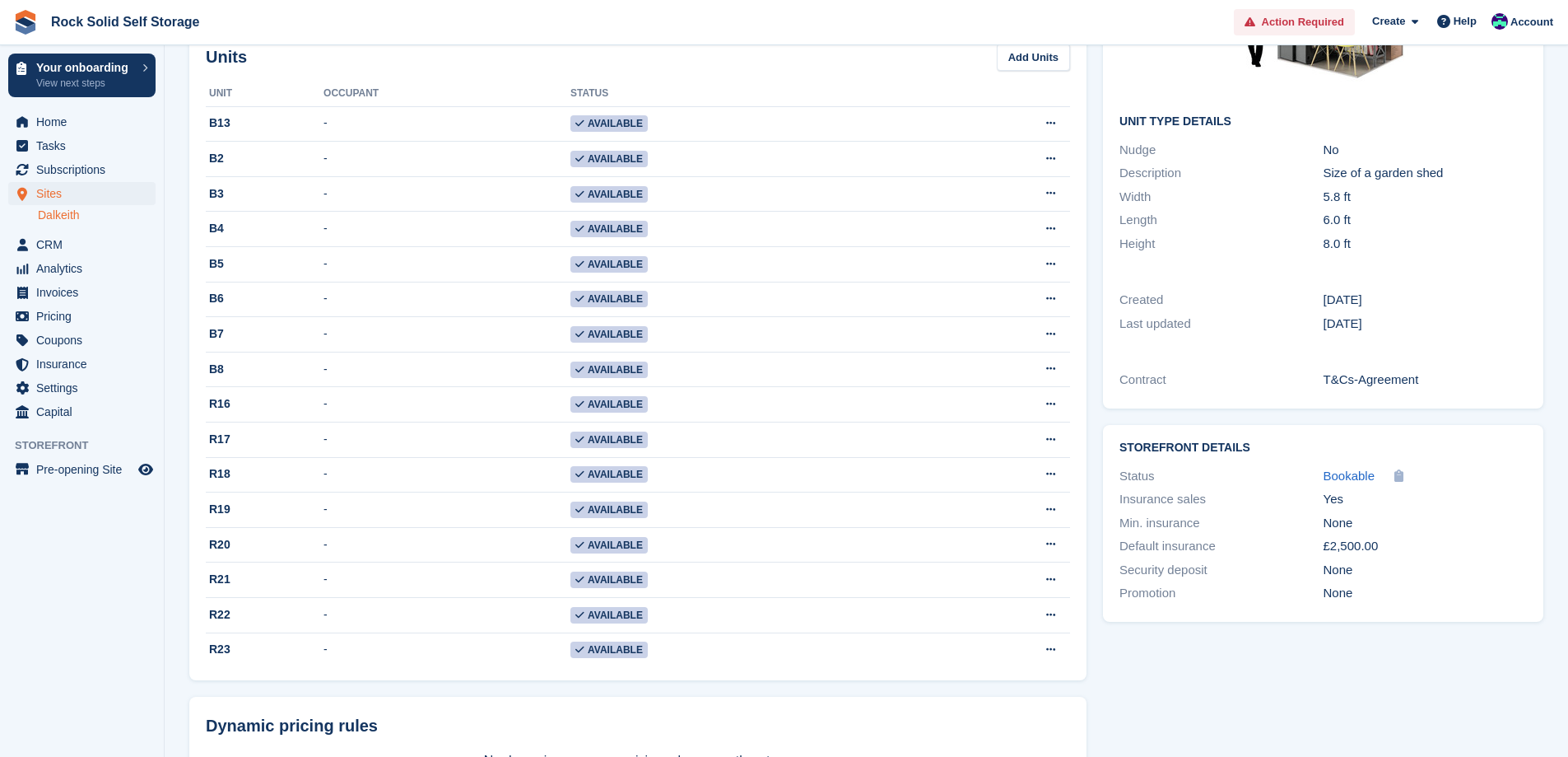
scroll to position [247, 0]
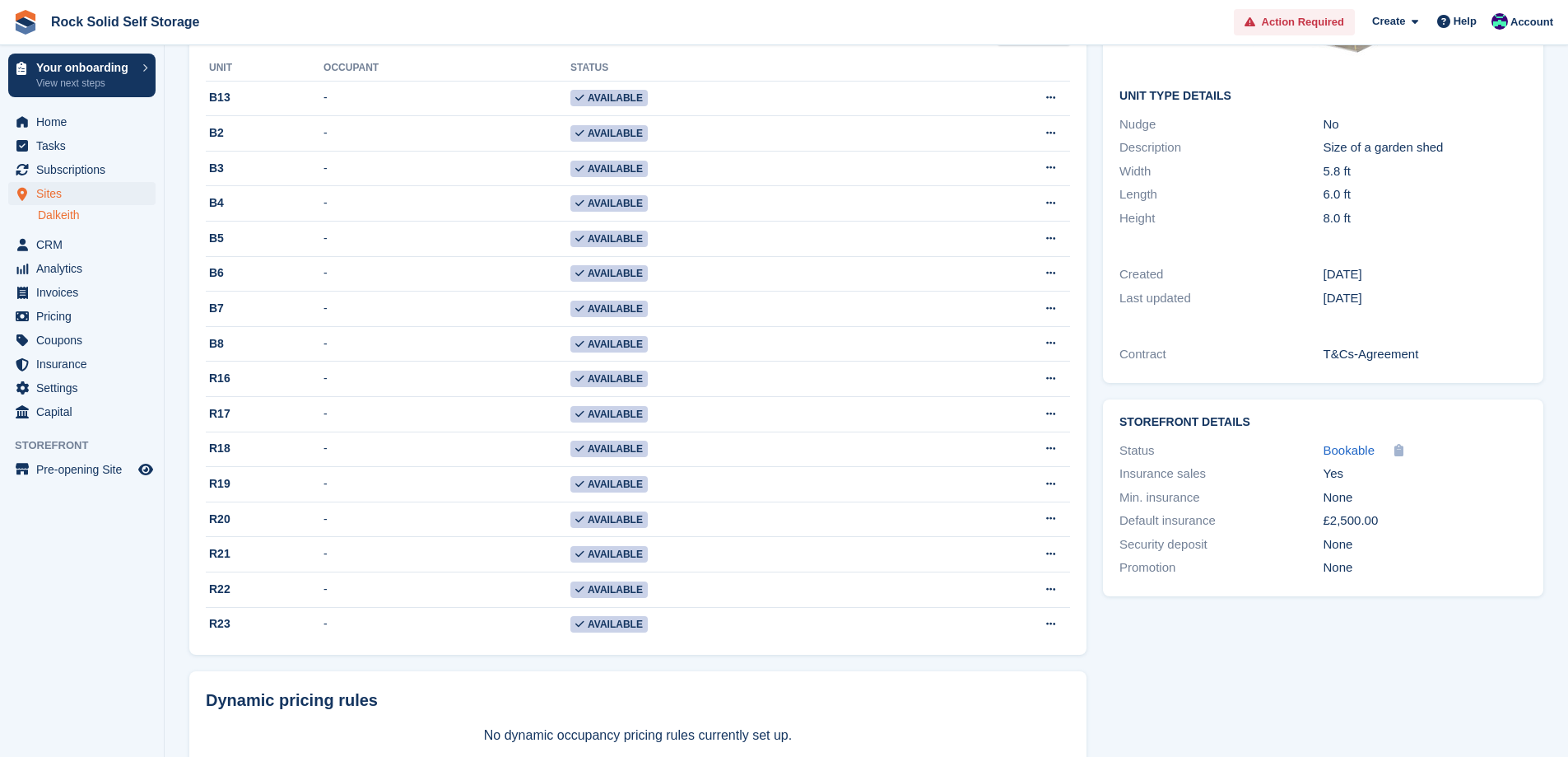
click at [65, 212] on link "Dalkeith" at bounding box center [96, 216] width 118 height 16
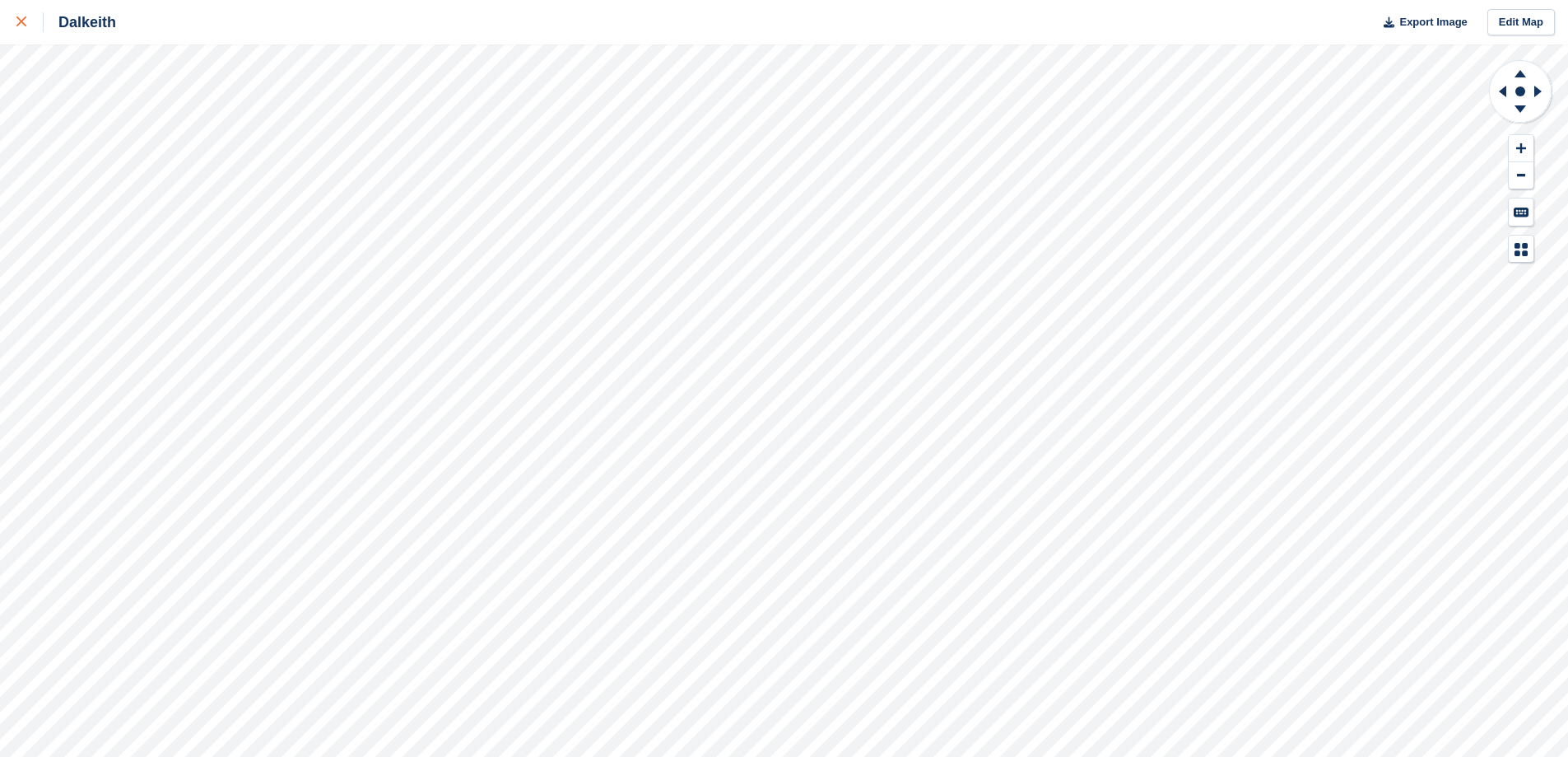
click at [17, 15] on div at bounding box center [30, 22] width 27 height 20
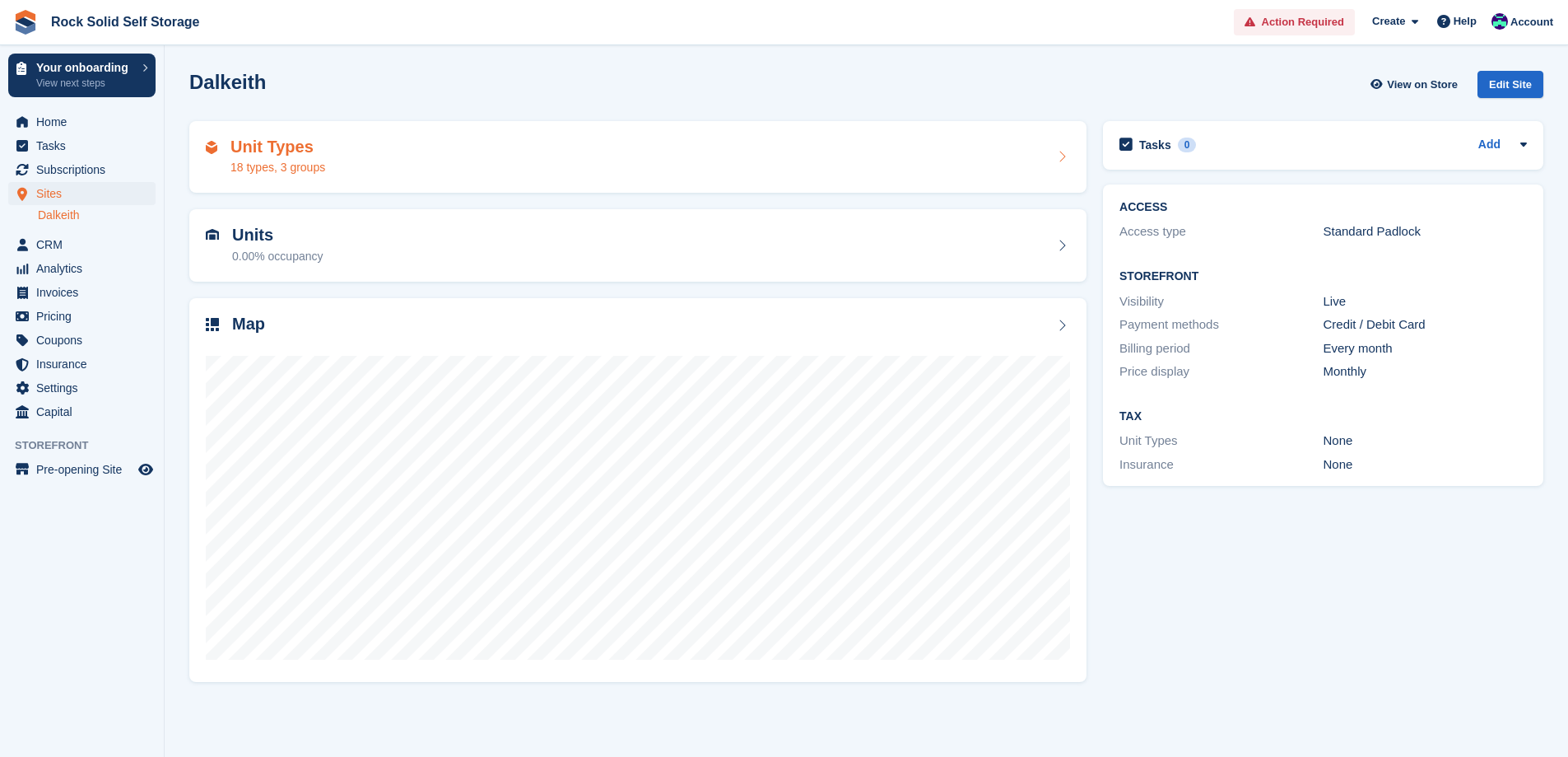
click at [461, 157] on div "Unit Types 18 types, 3 groups" at bounding box center [638, 157] width 864 height 39
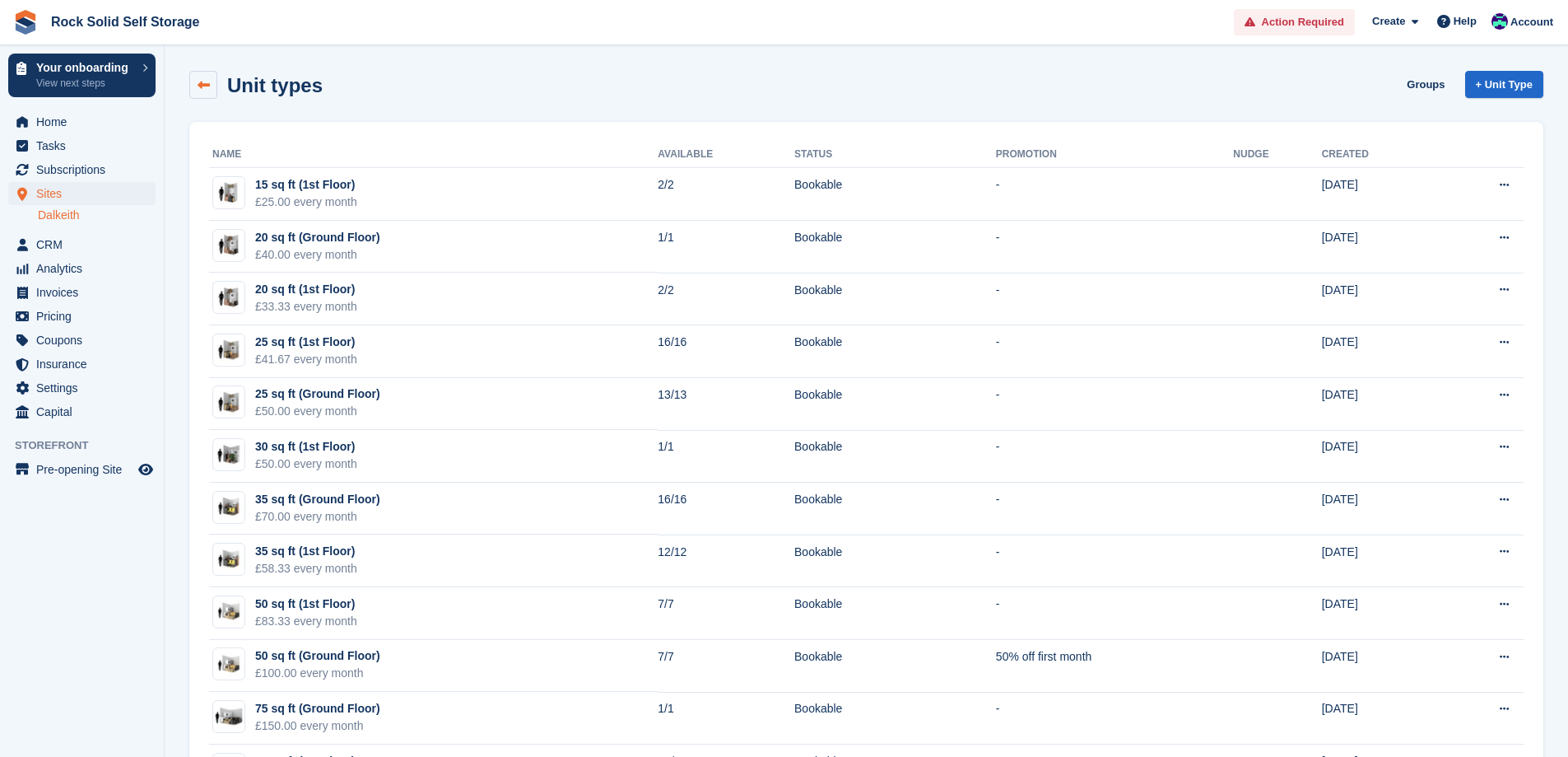
click at [209, 79] on icon at bounding box center [203, 86] width 12 height 12
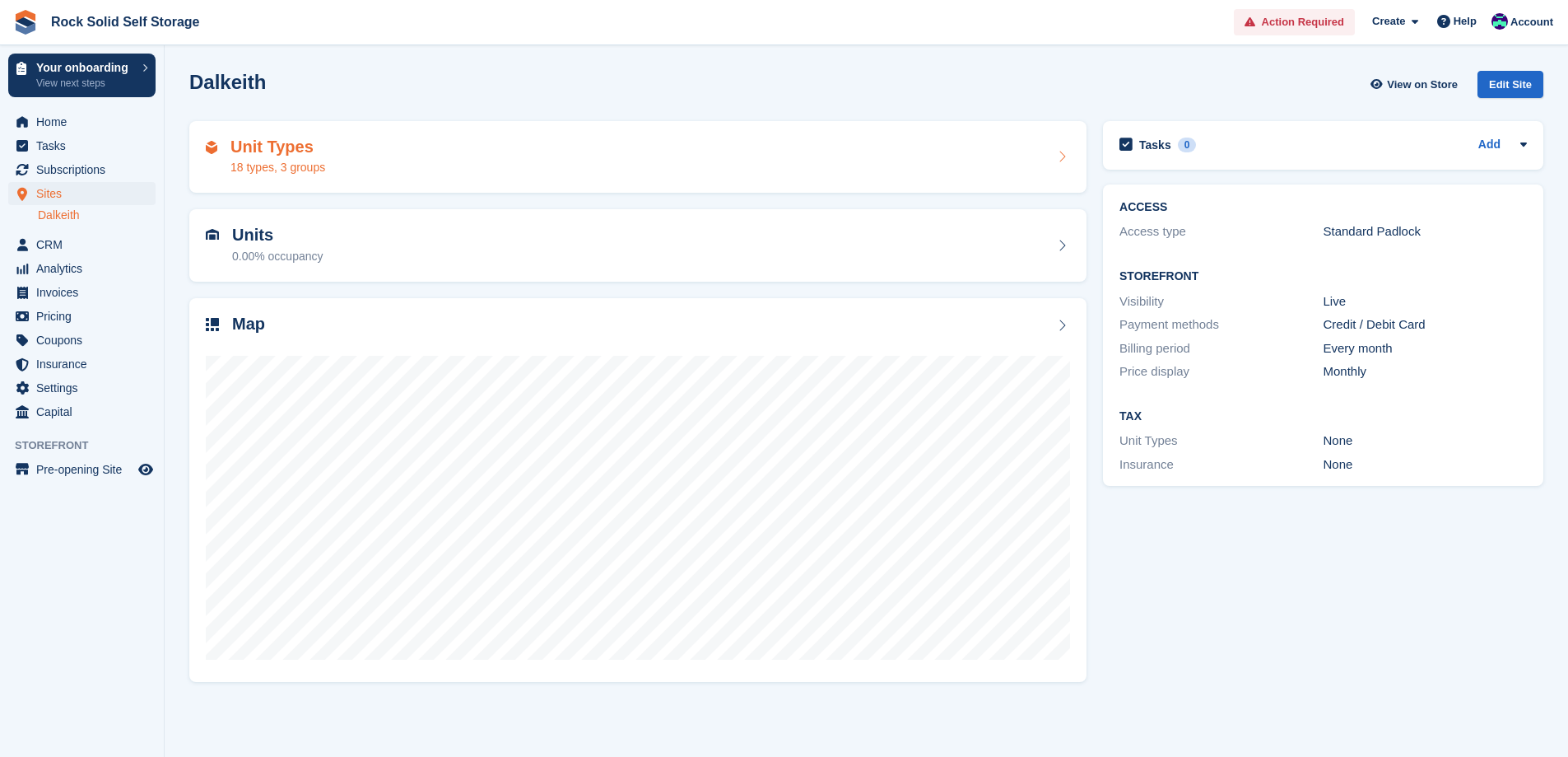
click at [328, 160] on div "Unit Types 18 types, 3 groups" at bounding box center [638, 157] width 864 height 39
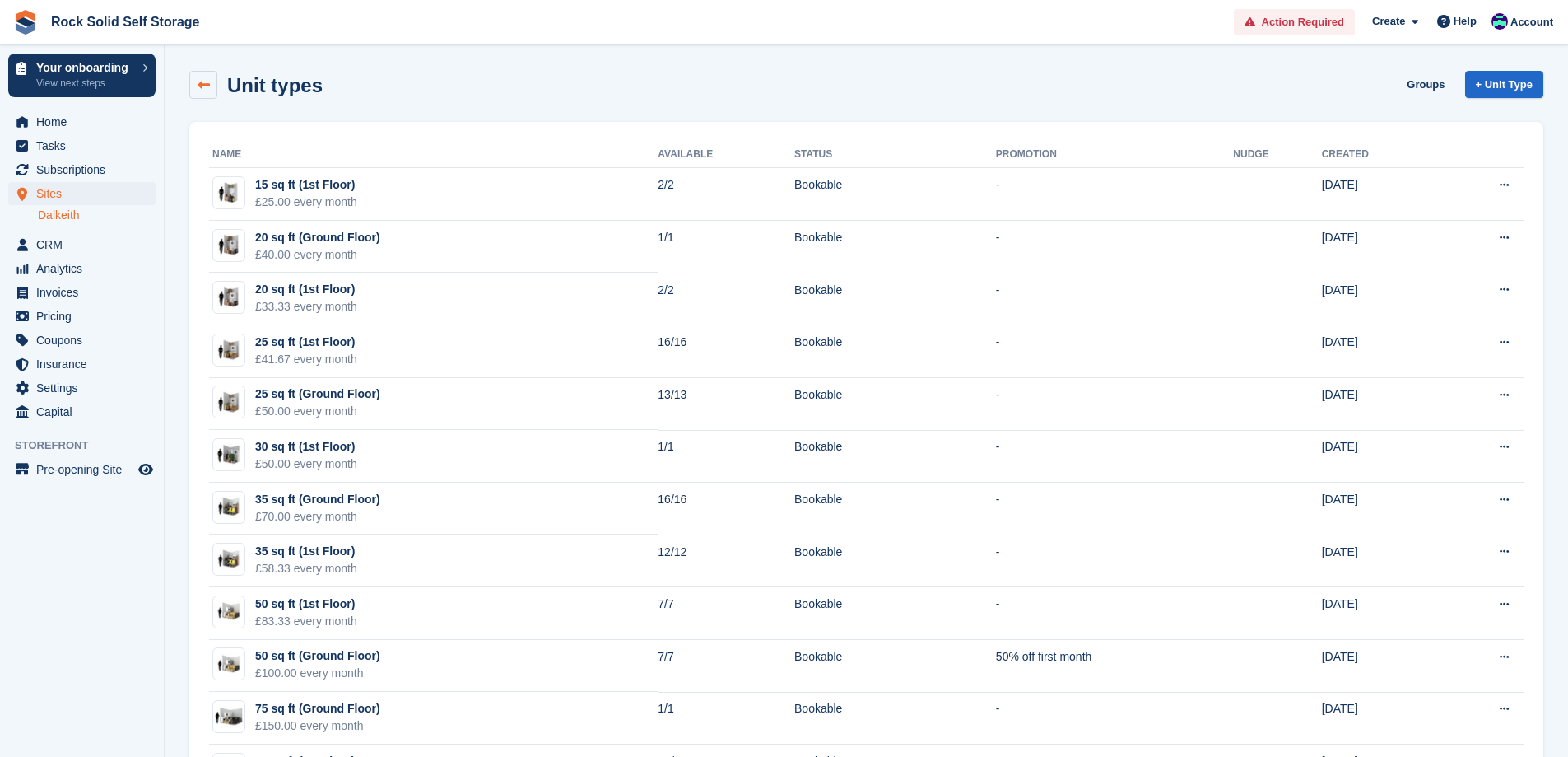
click at [195, 79] on link at bounding box center [203, 85] width 28 height 28
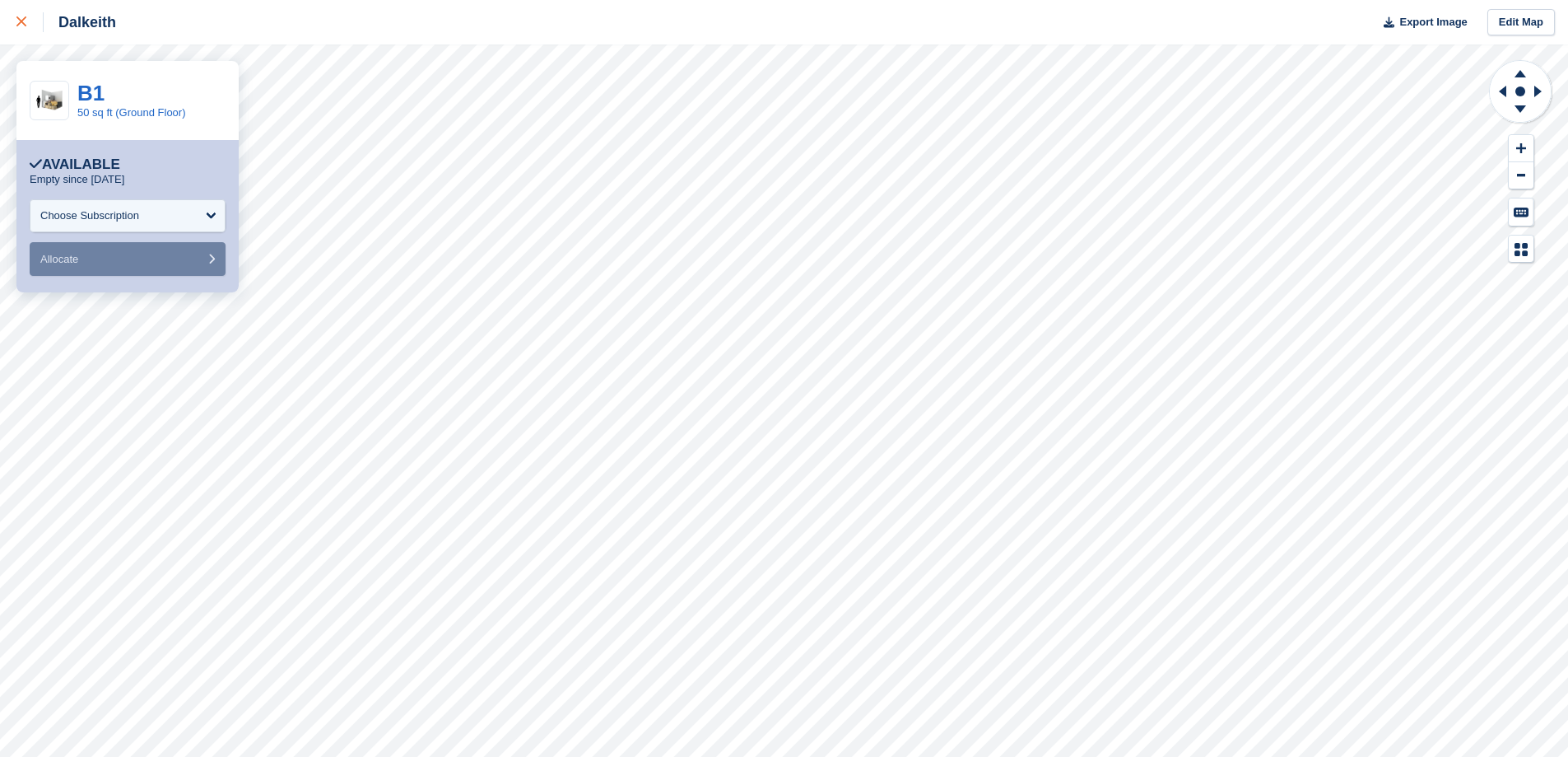
click at [26, 15] on div at bounding box center [30, 22] width 27 height 20
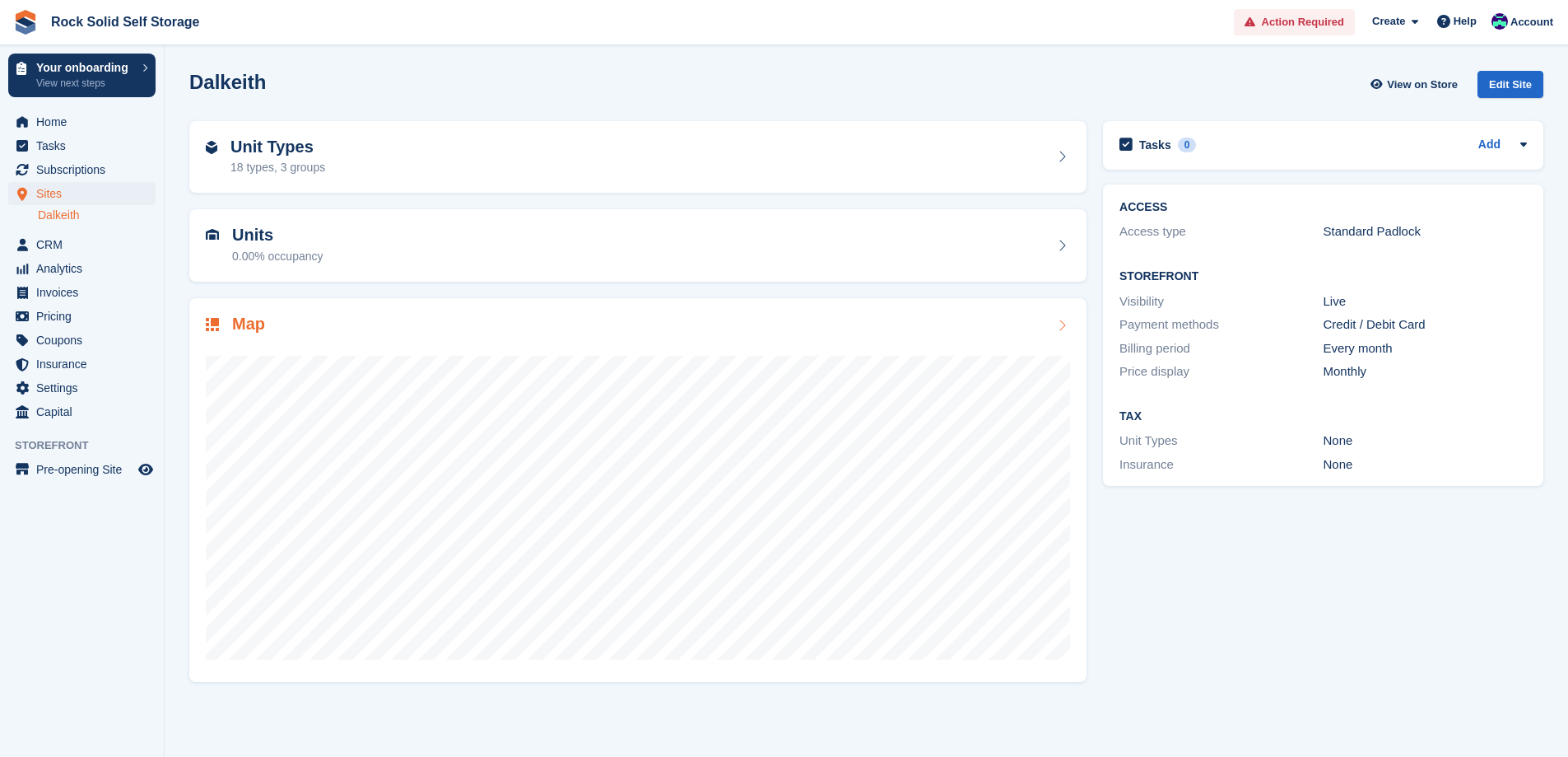
click at [1020, 320] on div "Map" at bounding box center [638, 325] width 864 height 22
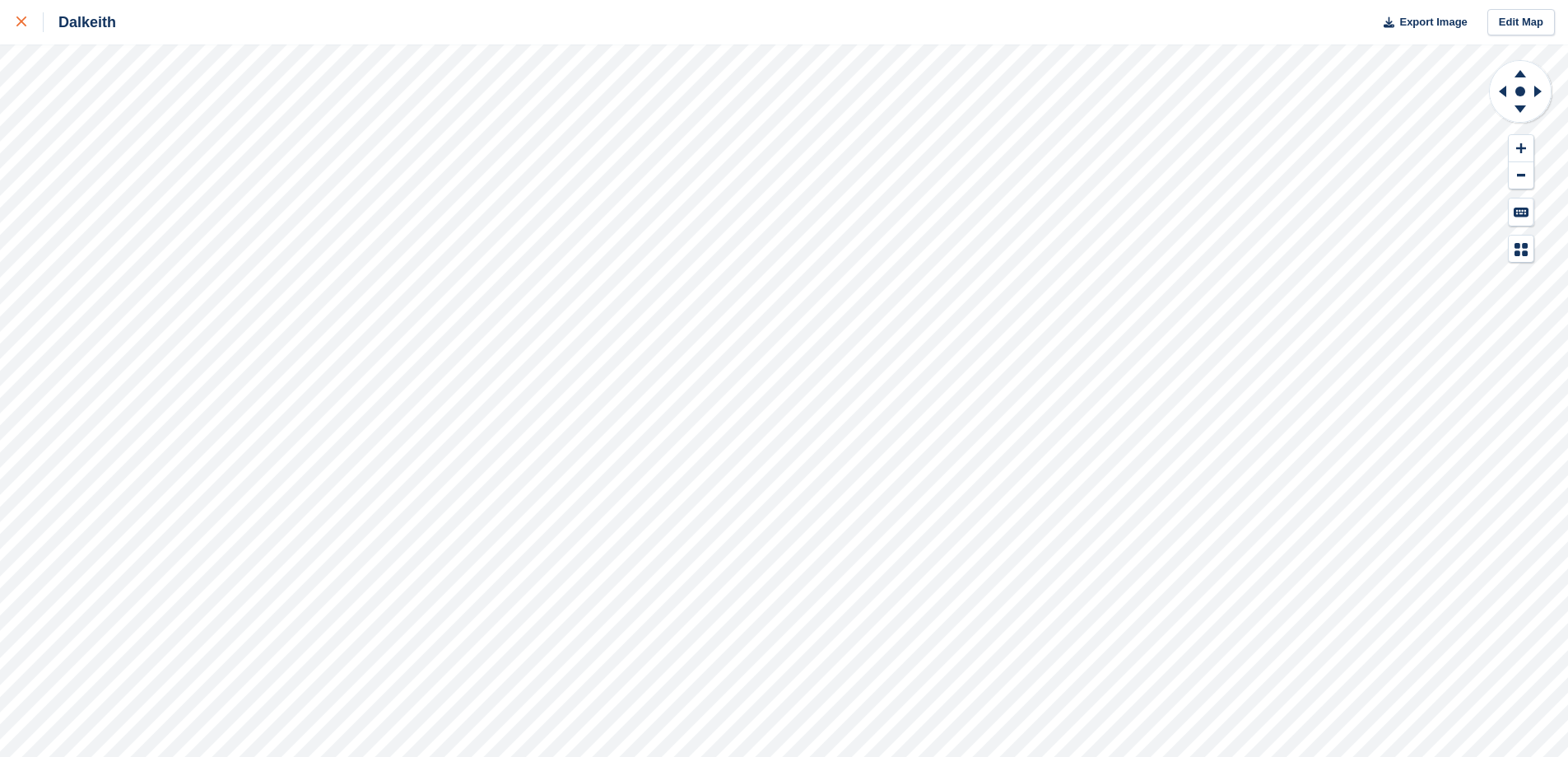
click at [24, 17] on icon at bounding box center [21, 21] width 10 height 10
click at [21, 28] on div at bounding box center [30, 22] width 27 height 20
